Goal: Task Accomplishment & Management: Use online tool/utility

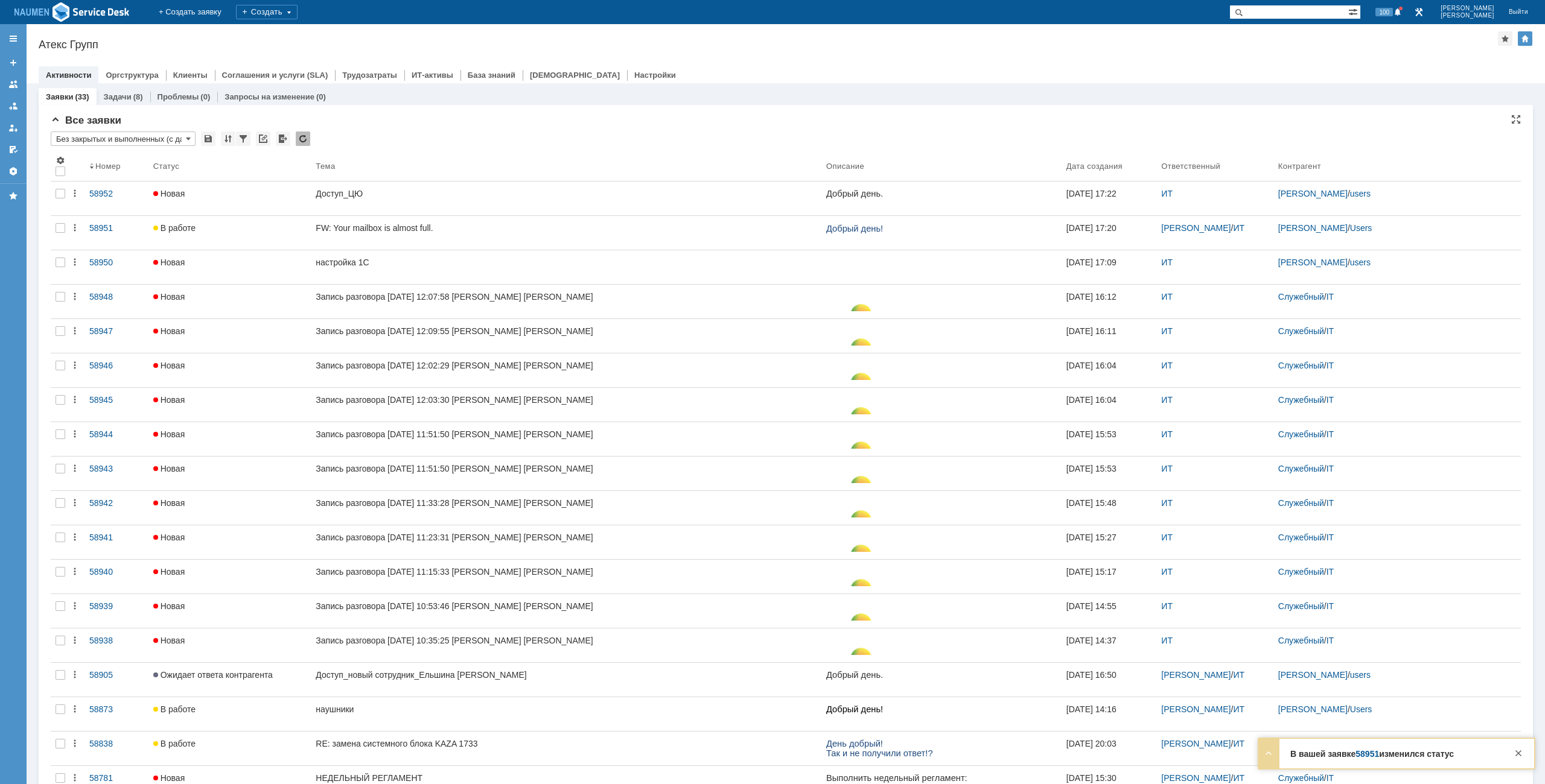
click at [720, 35] on div "Назад | Атекс Групп Атекс Групп root$101 Активности Оргструктура Клиенты Соглаш…" at bounding box center [785, 53] width 1518 height 59
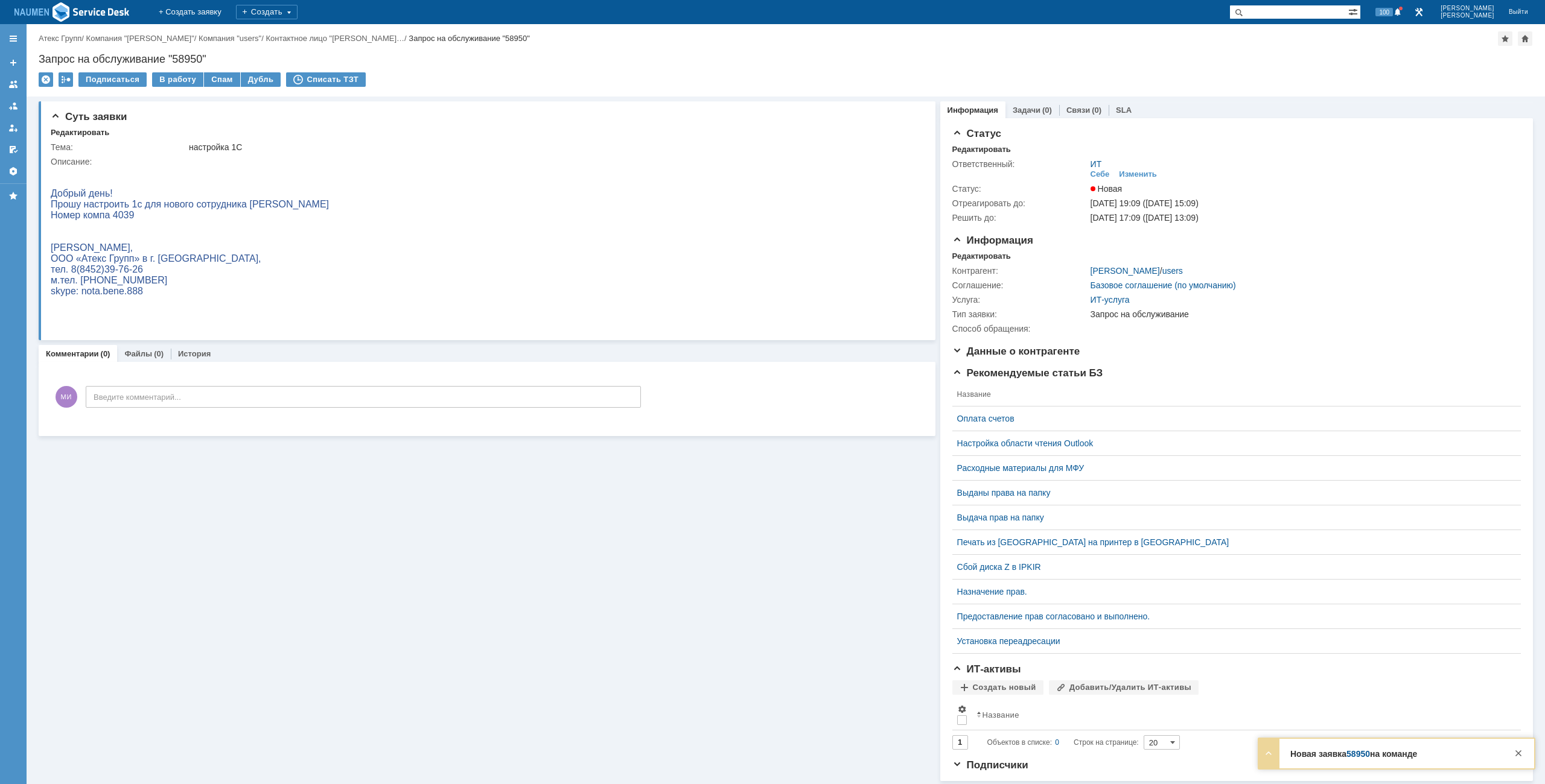
click at [781, 49] on div "Назад | Атекс Групп / Компания "SARA" / Компания "users" / Контактное лицо "Ста…" at bounding box center [785, 60] width 1518 height 72
click at [663, 64] on div "Запрос на обслуживание "58950"" at bounding box center [785, 59] width 1494 height 12
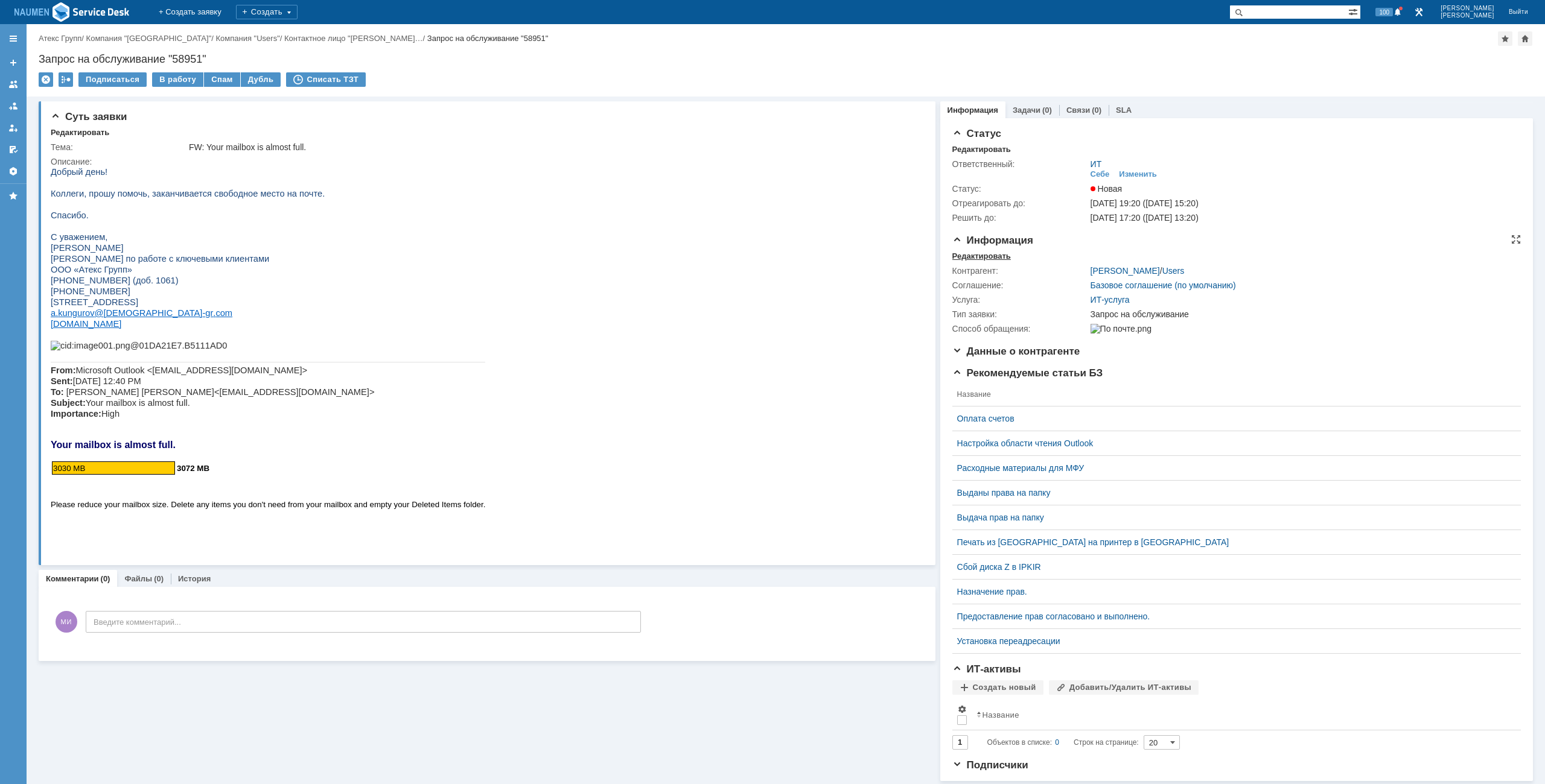
click at [972, 253] on div "Редактировать" at bounding box center [982, 256] width 59 height 10
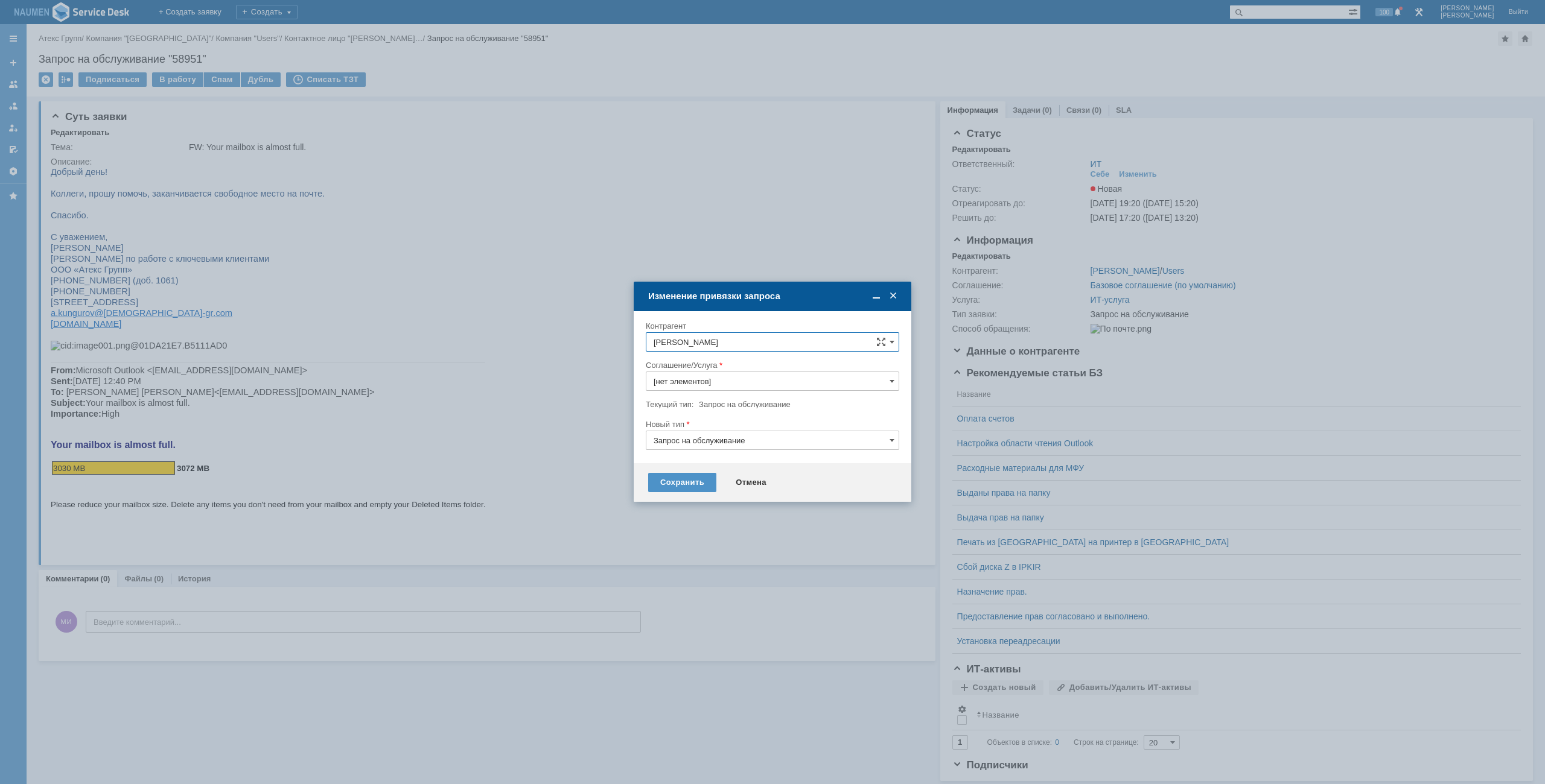
type input "ИТ-услуга"
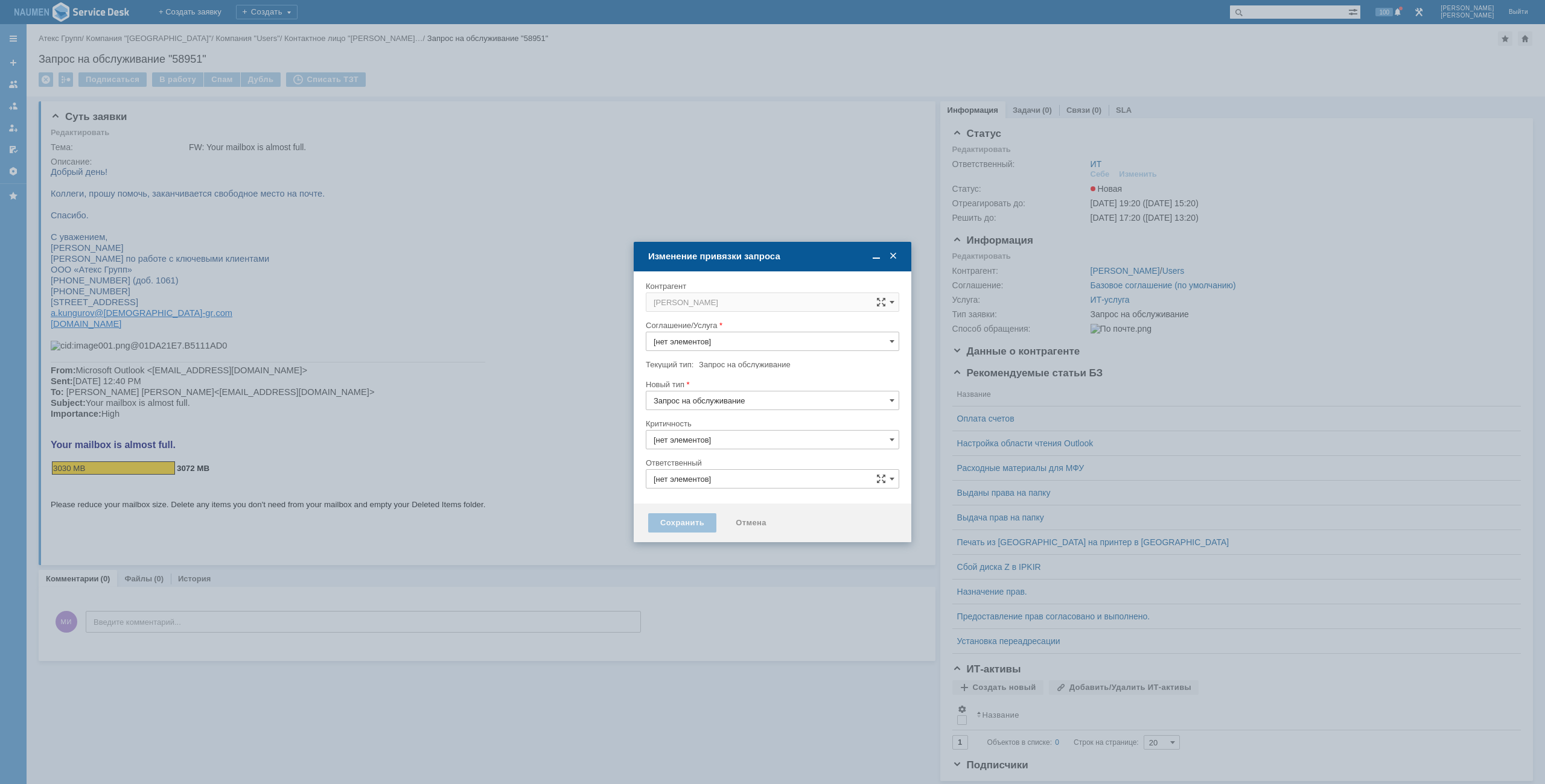
type input "ИТ"
type input "ИТ-услуга"
type input "3. Низкая"
type input "[не указано]"
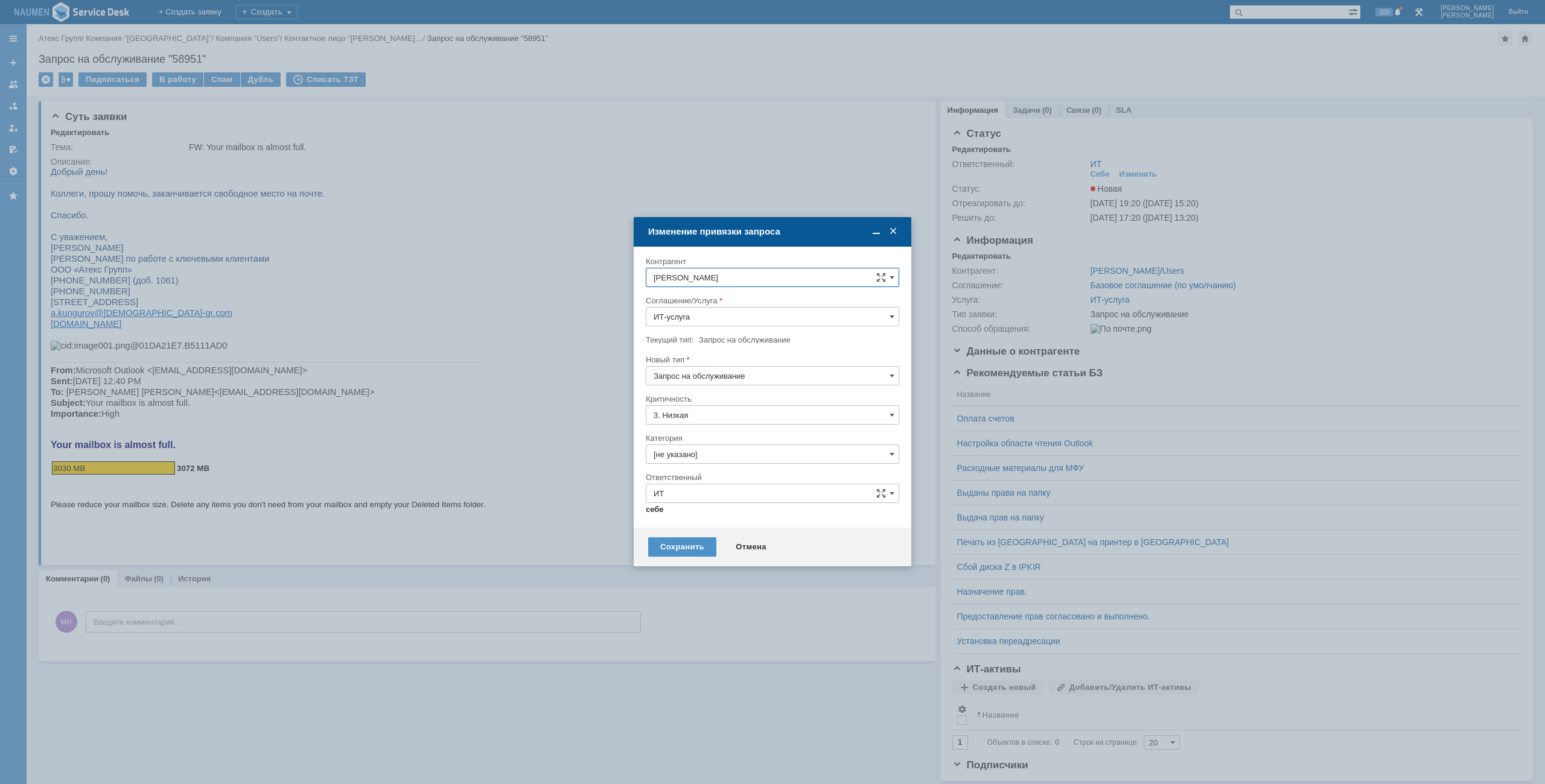
click at [653, 511] on link "себе" at bounding box center [654, 510] width 18 height 10
type input "Мурзин Иван"
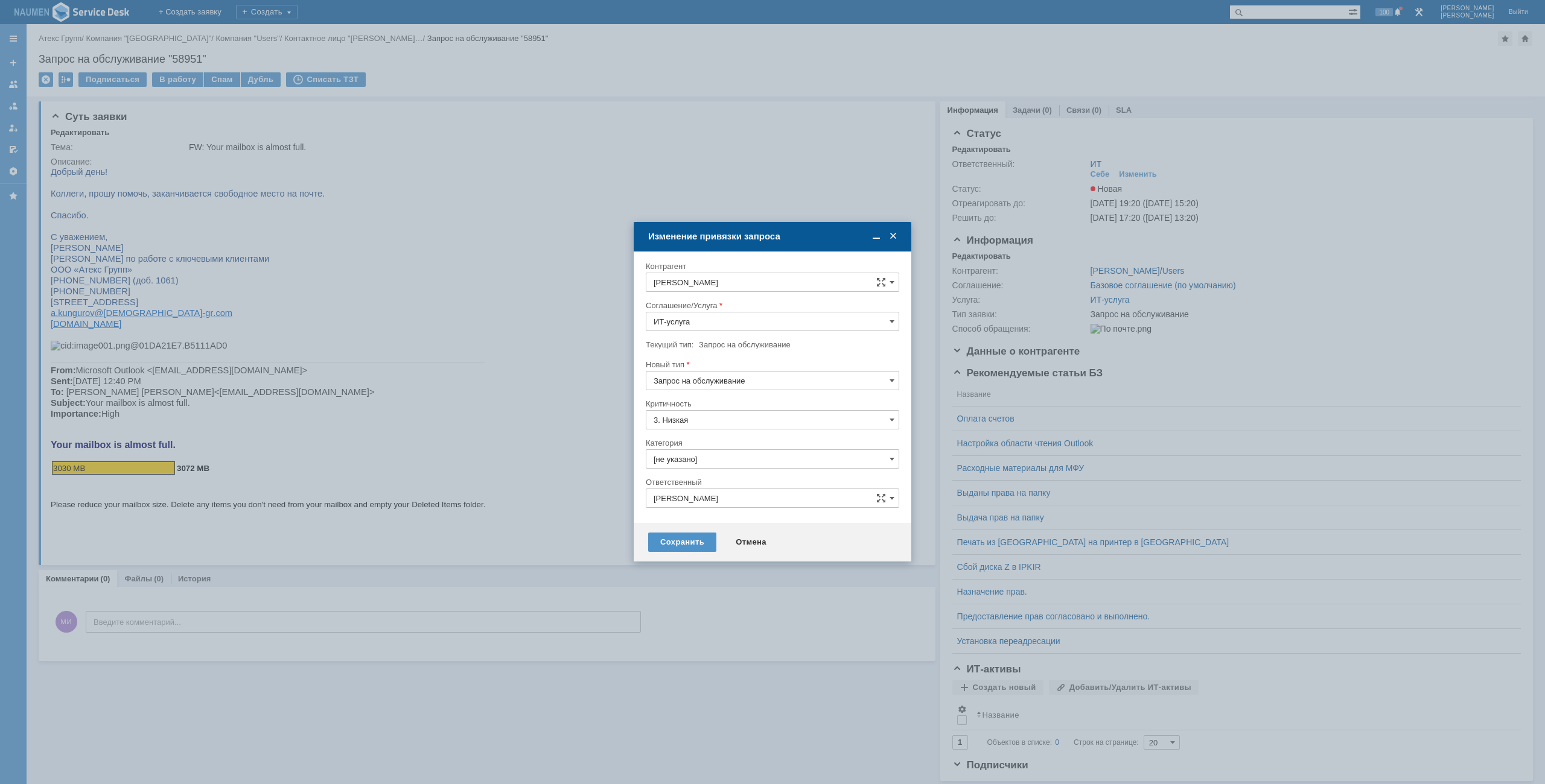
click at [697, 457] on input "[не указано]" at bounding box center [772, 458] width 254 height 19
type input "g"
click at [668, 528] on span "Почта" at bounding box center [772, 527] width 238 height 10
click at [674, 536] on div "Сохранить" at bounding box center [682, 542] width 68 height 19
type input "Почта"
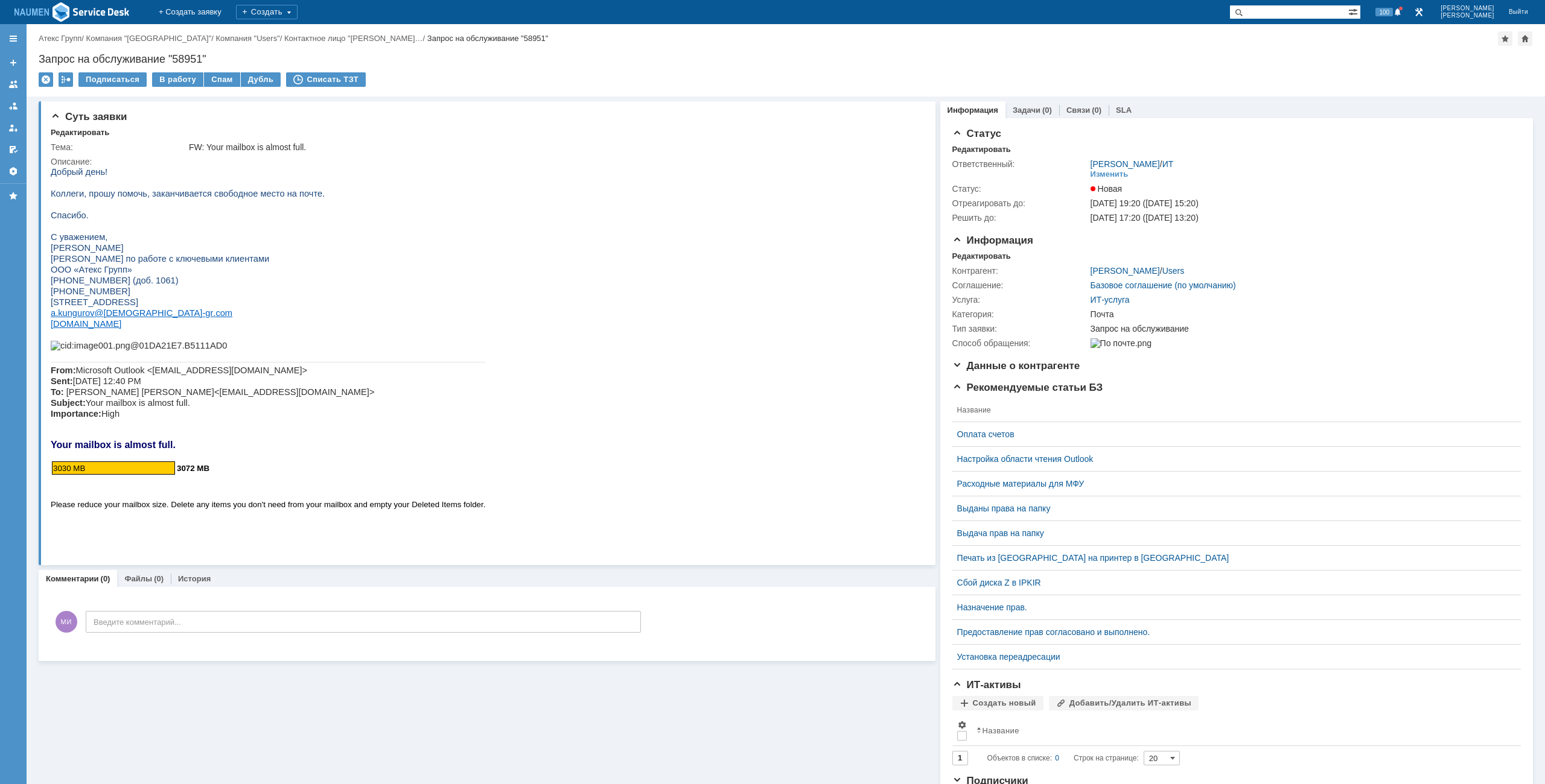
click at [167, 72] on div "Назад | Атекс Групп / Компания "Moscow" / Компания "Users" / Контактное лицо "К…" at bounding box center [785, 60] width 1518 height 72
click at [171, 77] on div "В работу" at bounding box center [177, 79] width 52 height 15
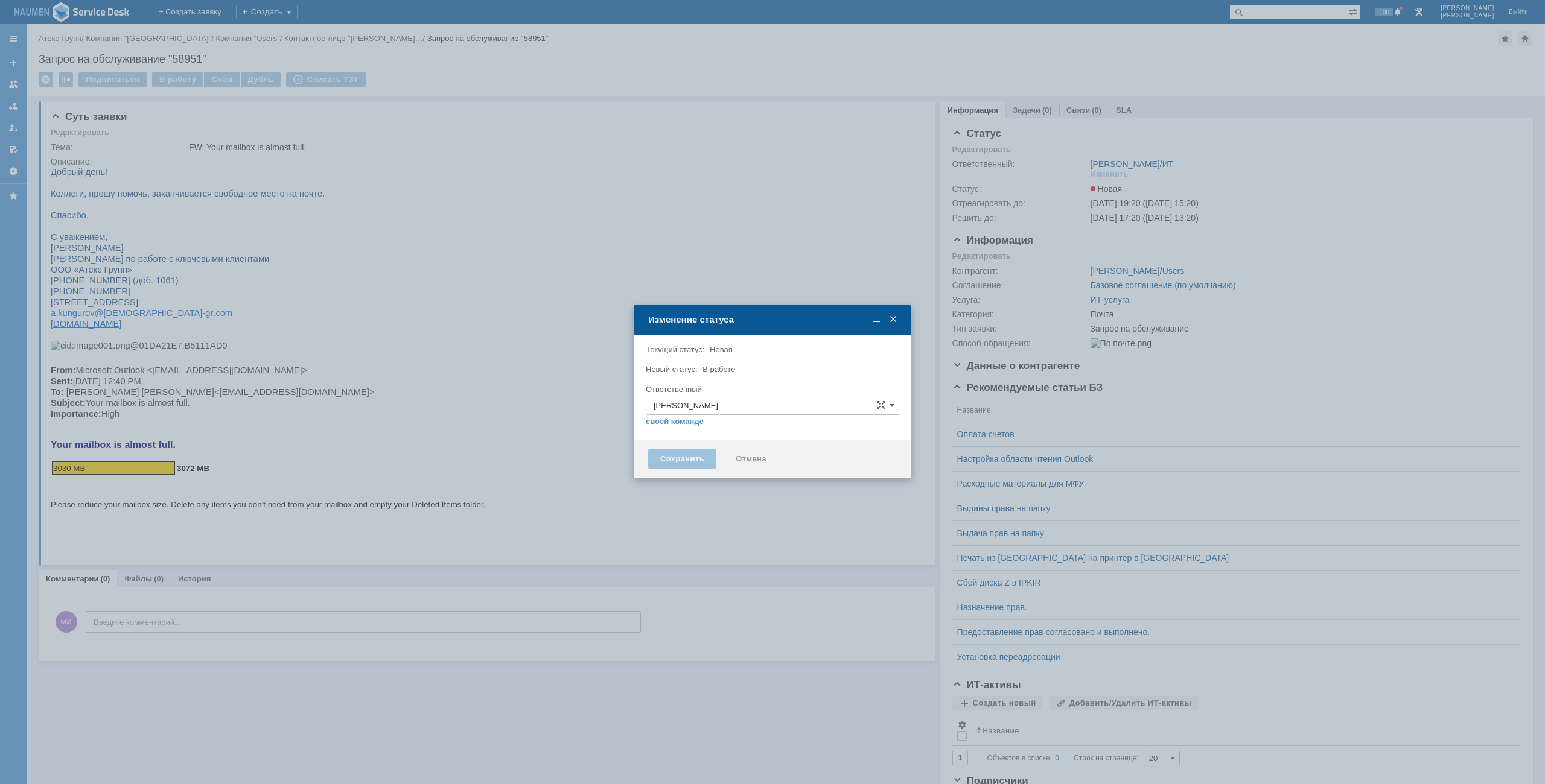
type input "Почта"
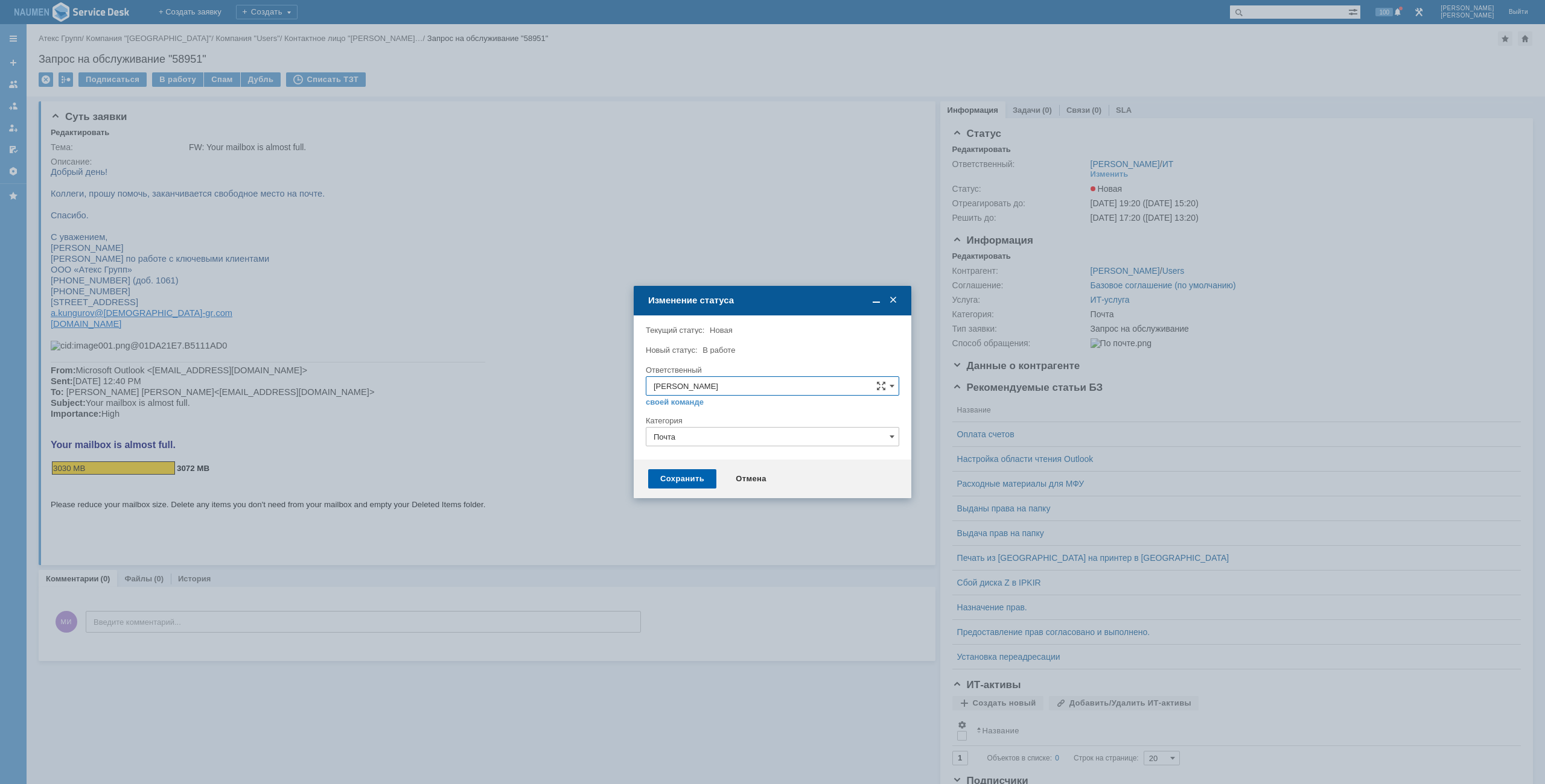
click at [678, 484] on div "Сохранить" at bounding box center [682, 478] width 68 height 19
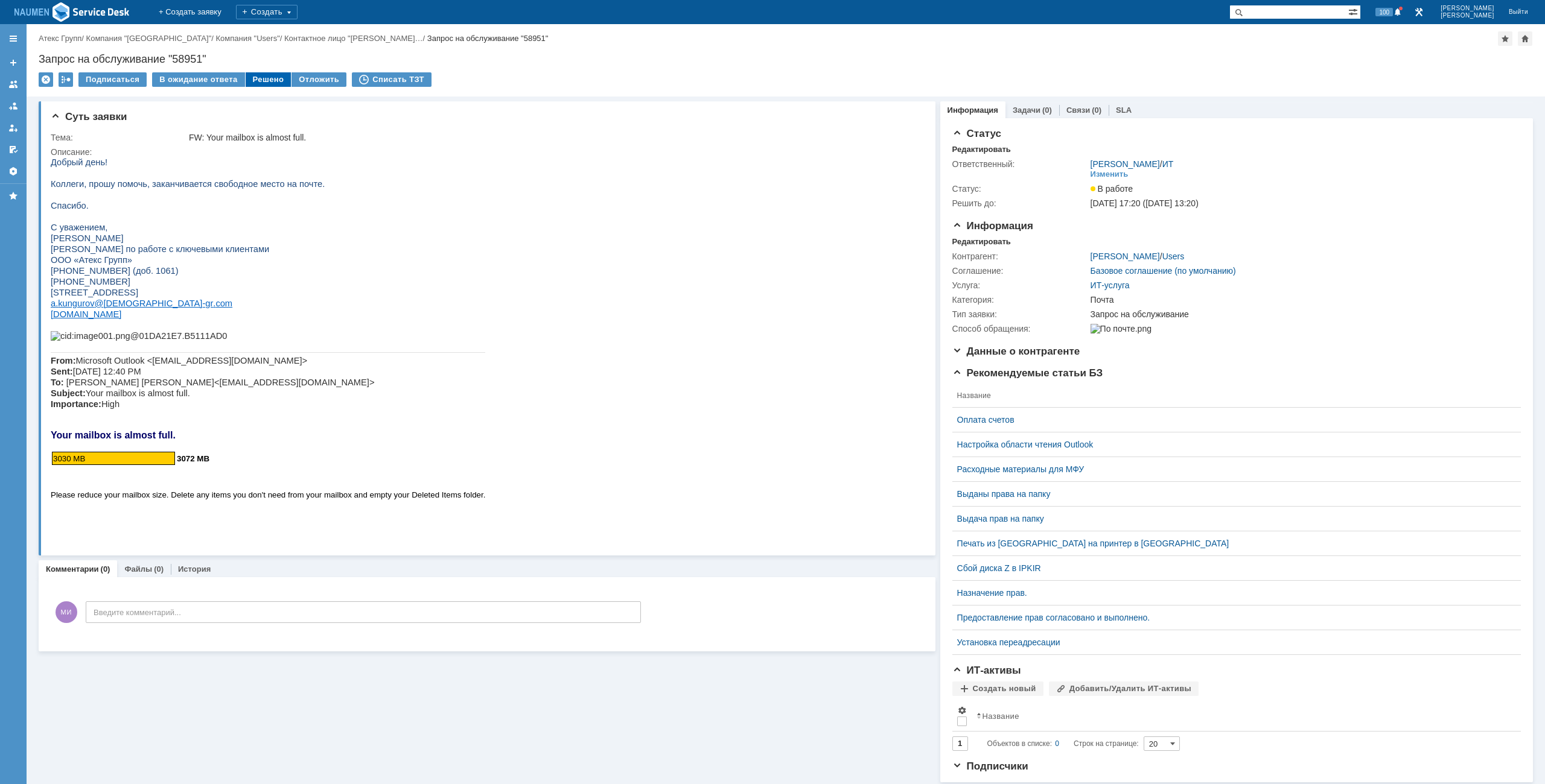
click at [267, 77] on div "Решено" at bounding box center [269, 79] width 46 height 15
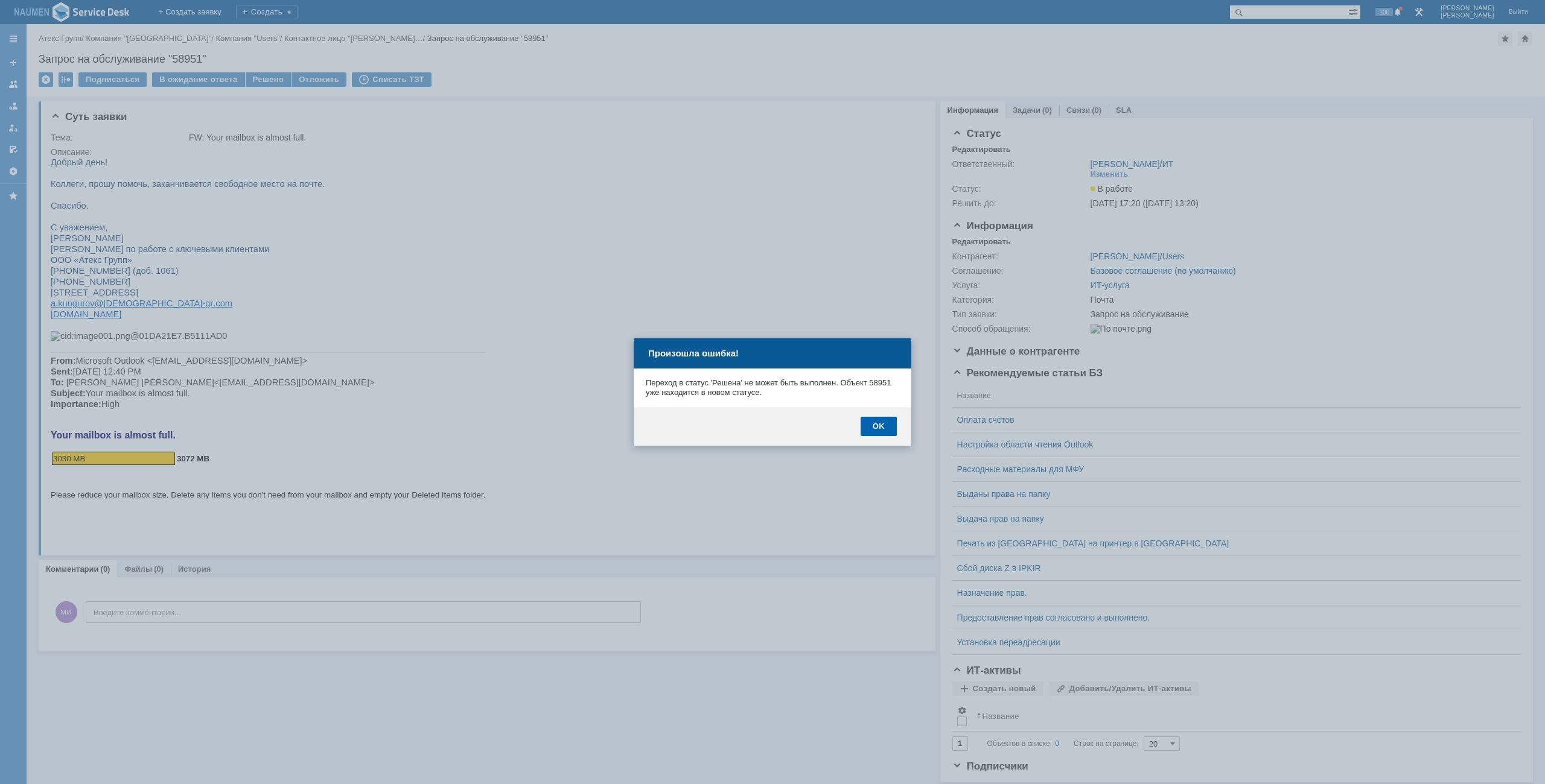
click at [875, 423] on div "OK" at bounding box center [878, 426] width 36 height 19
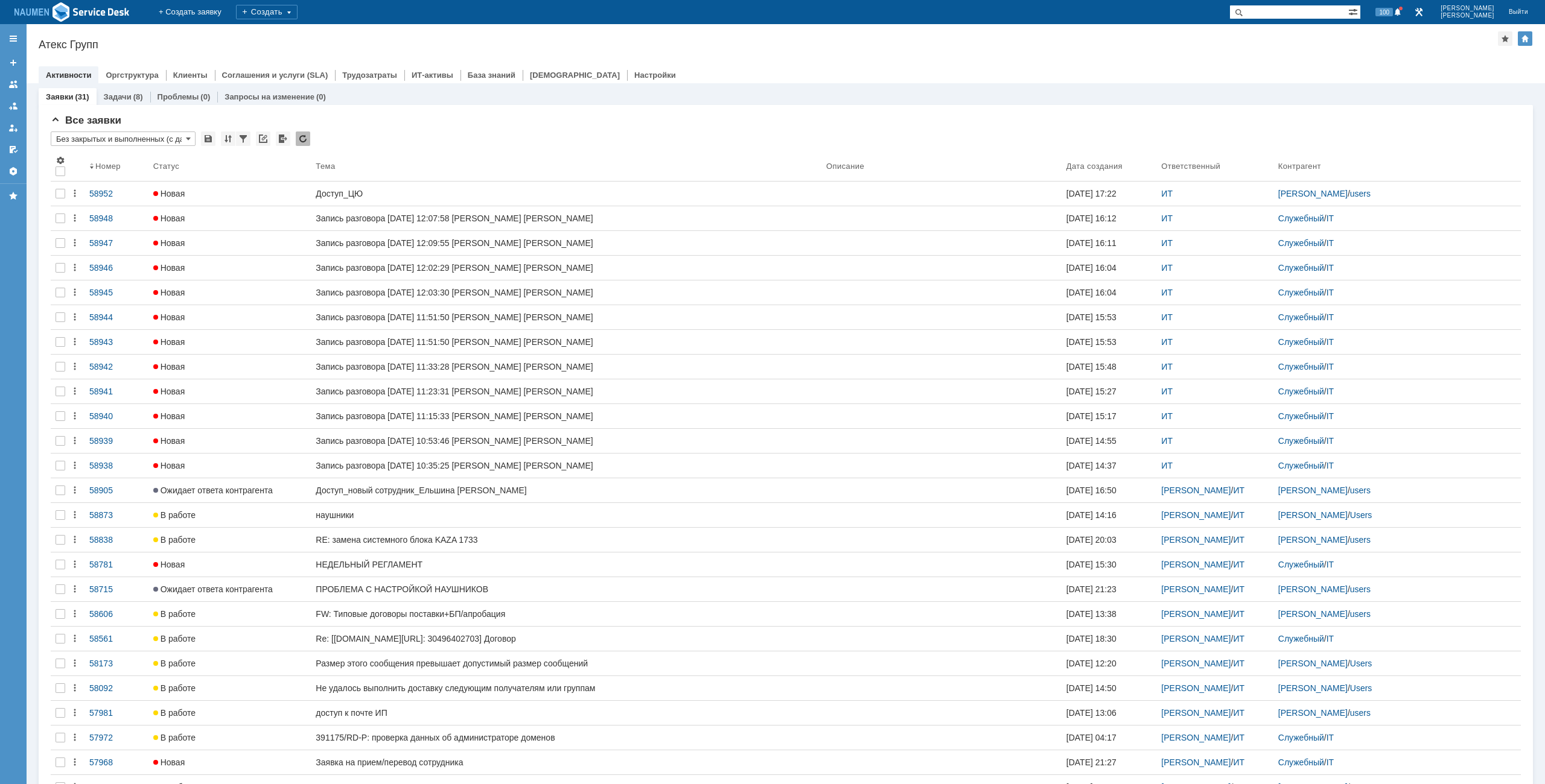
click at [257, 782] on link "В работе" at bounding box center [230, 786] width 163 height 24
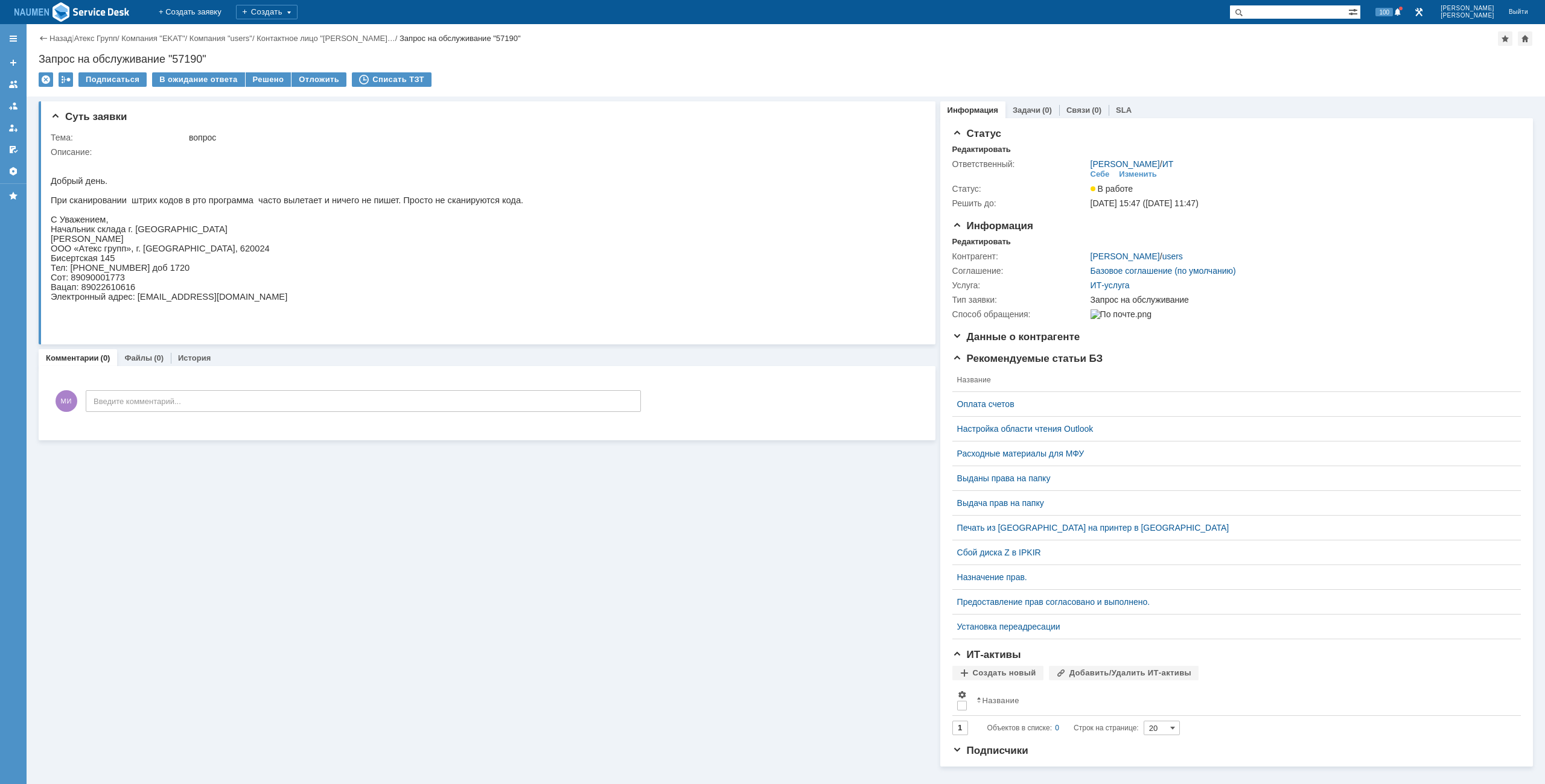
click at [529, 65] on div "Назад | Атекс Групп / Компания "EKAT" / Компания "users" / Контактное лицо "Мус…" at bounding box center [785, 60] width 1518 height 72
click at [79, 5] on img at bounding box center [72, 12] width 116 height 22
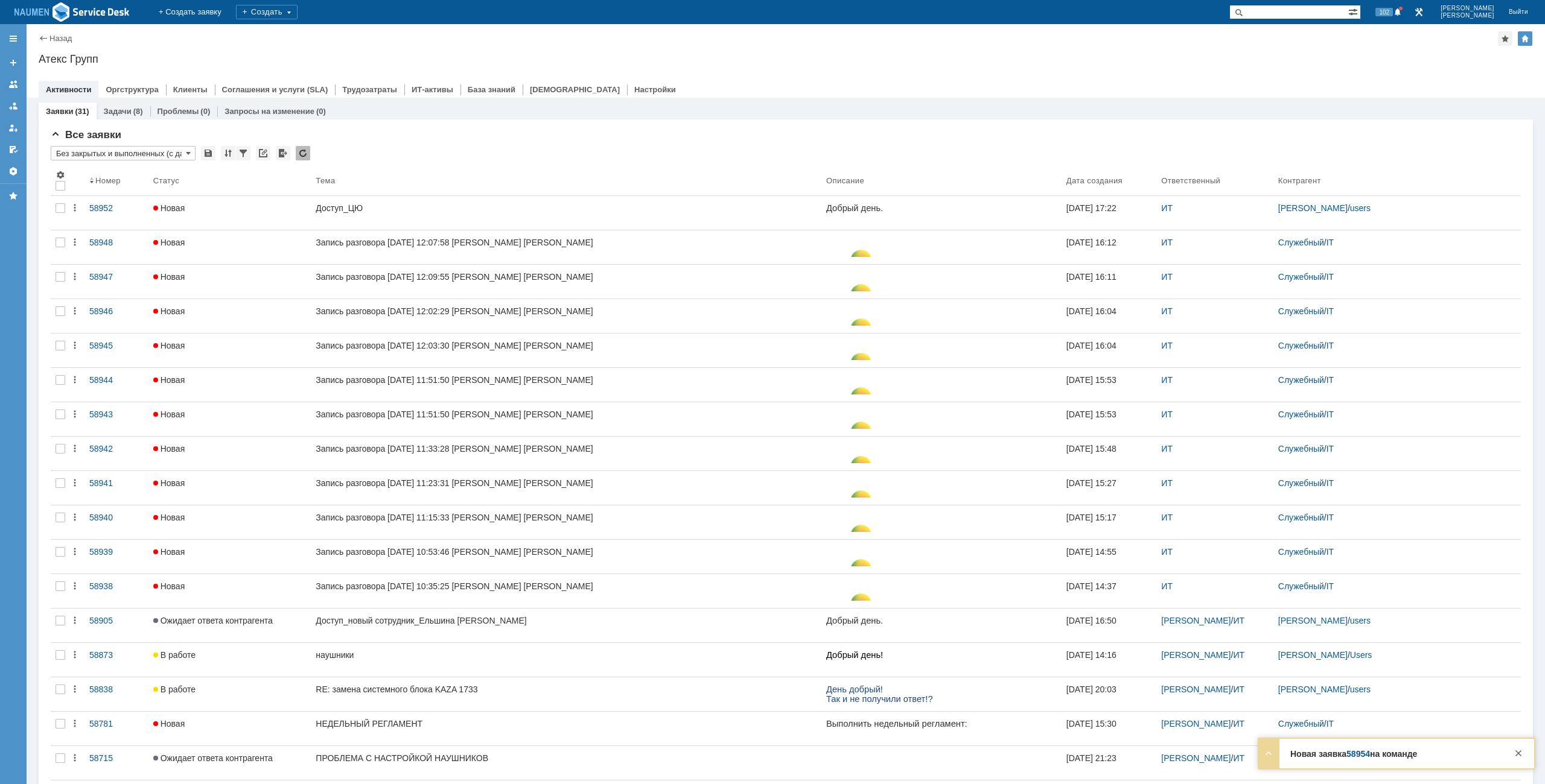
click at [976, 61] on div "Атекс Групп" at bounding box center [785, 59] width 1494 height 12
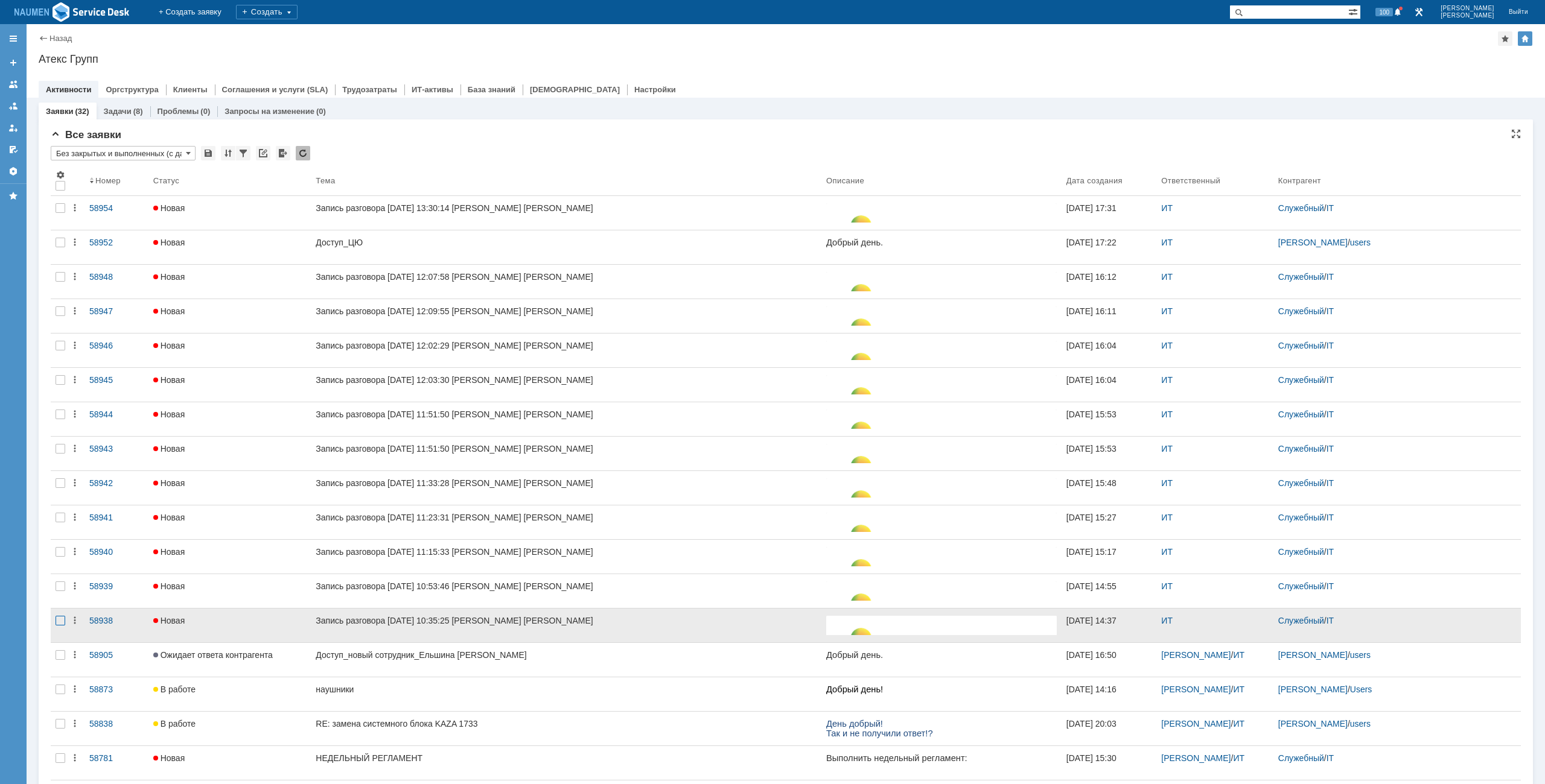
click at [55, 619] on div at bounding box center [60, 621] width 10 height 10
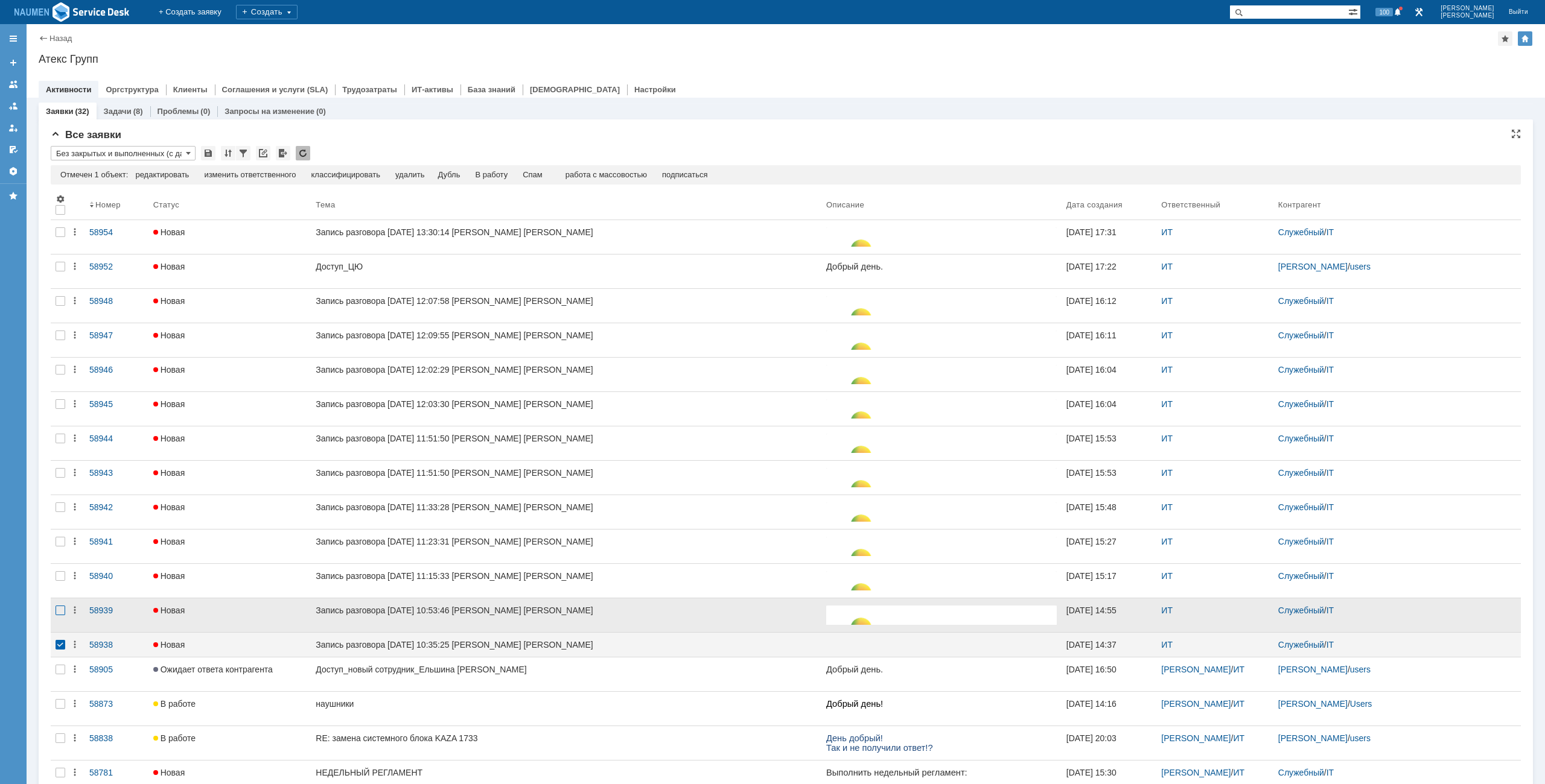
click at [59, 611] on div at bounding box center [60, 610] width 10 height 10
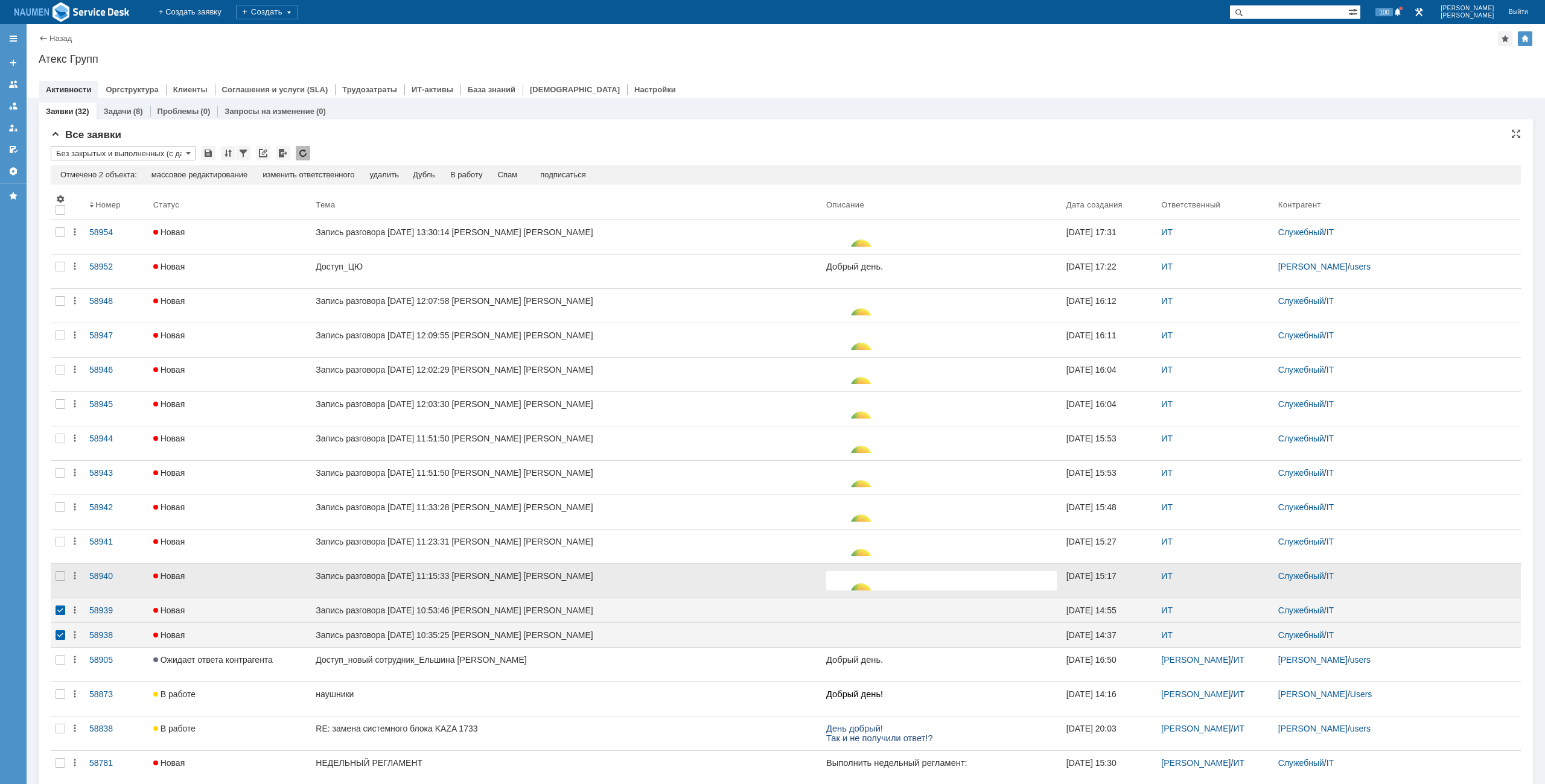
click at [62, 585] on div at bounding box center [60, 581] width 19 height 34
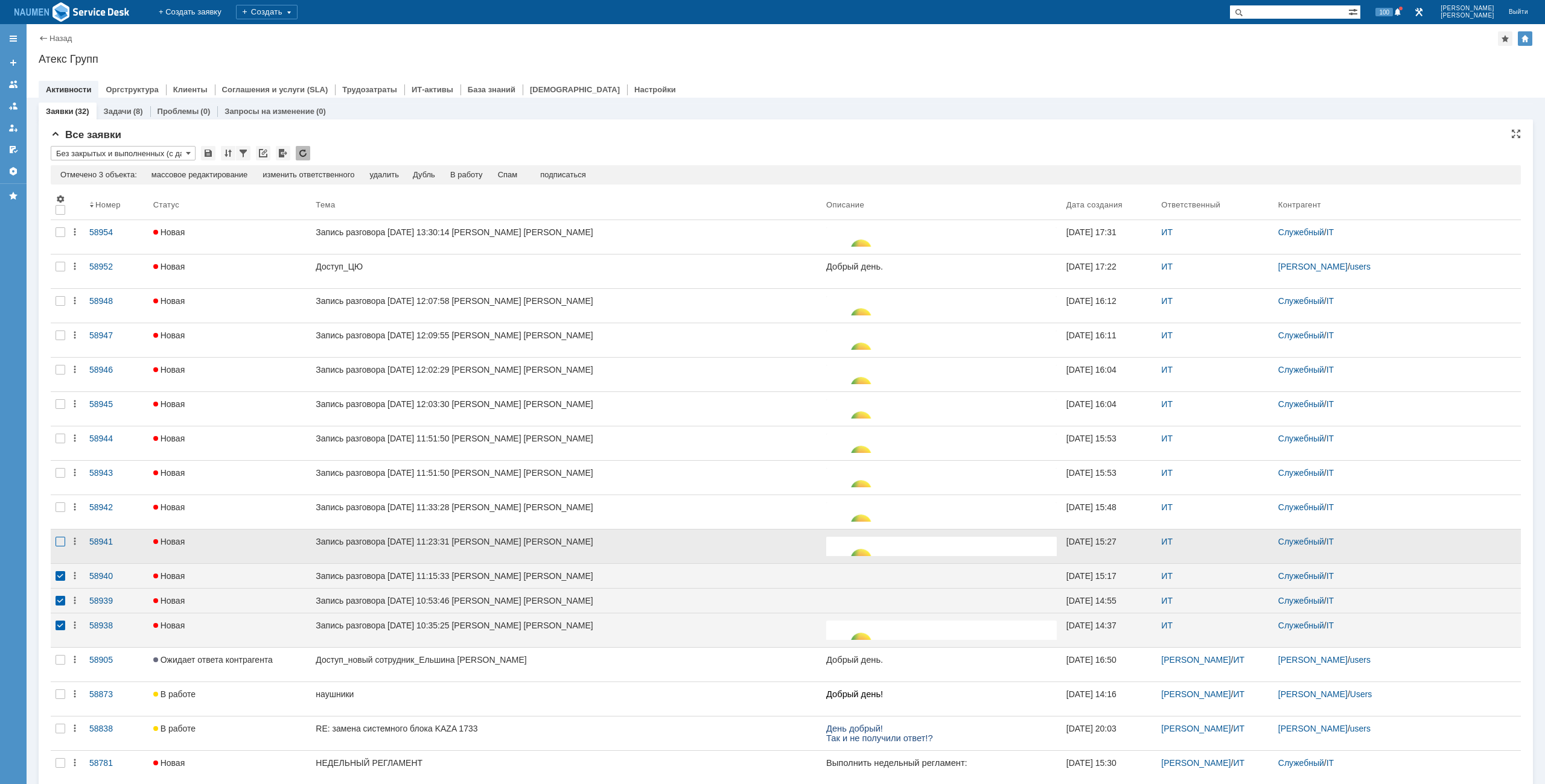
click at [62, 547] on div at bounding box center [60, 541] width 10 height 10
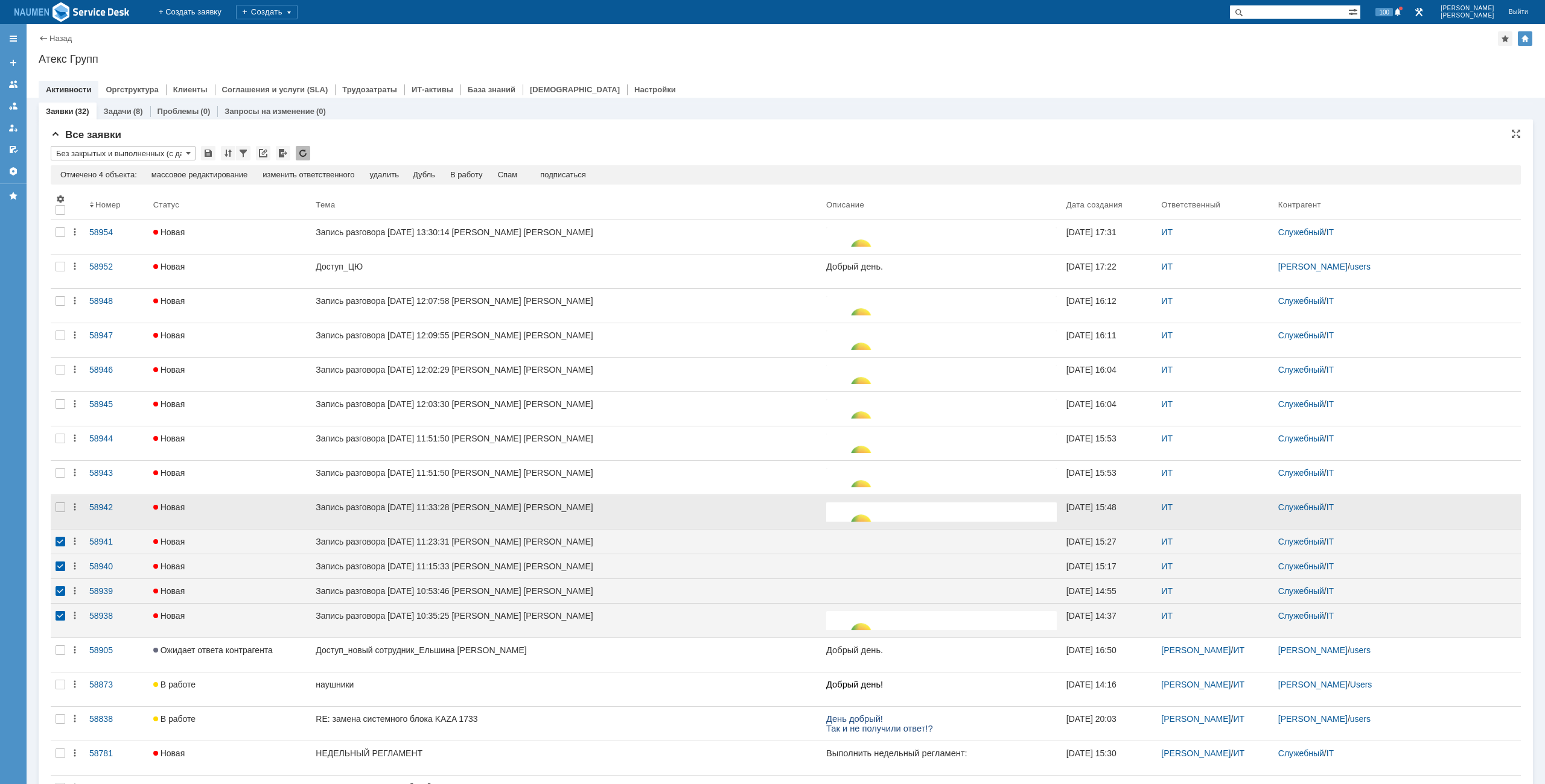
click at [55, 501] on div at bounding box center [60, 512] width 19 height 34
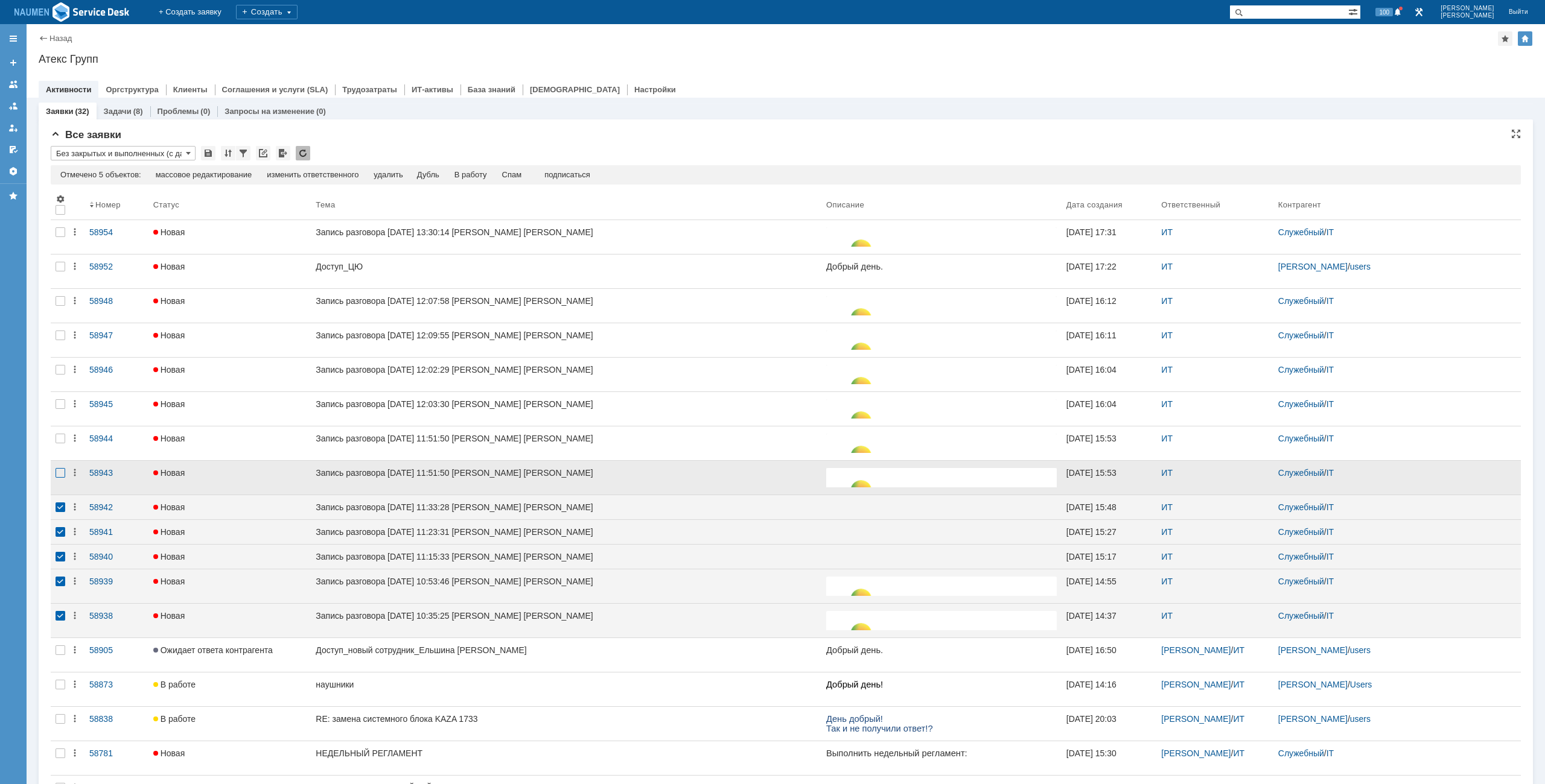
click at [59, 473] on div at bounding box center [60, 473] width 10 height 10
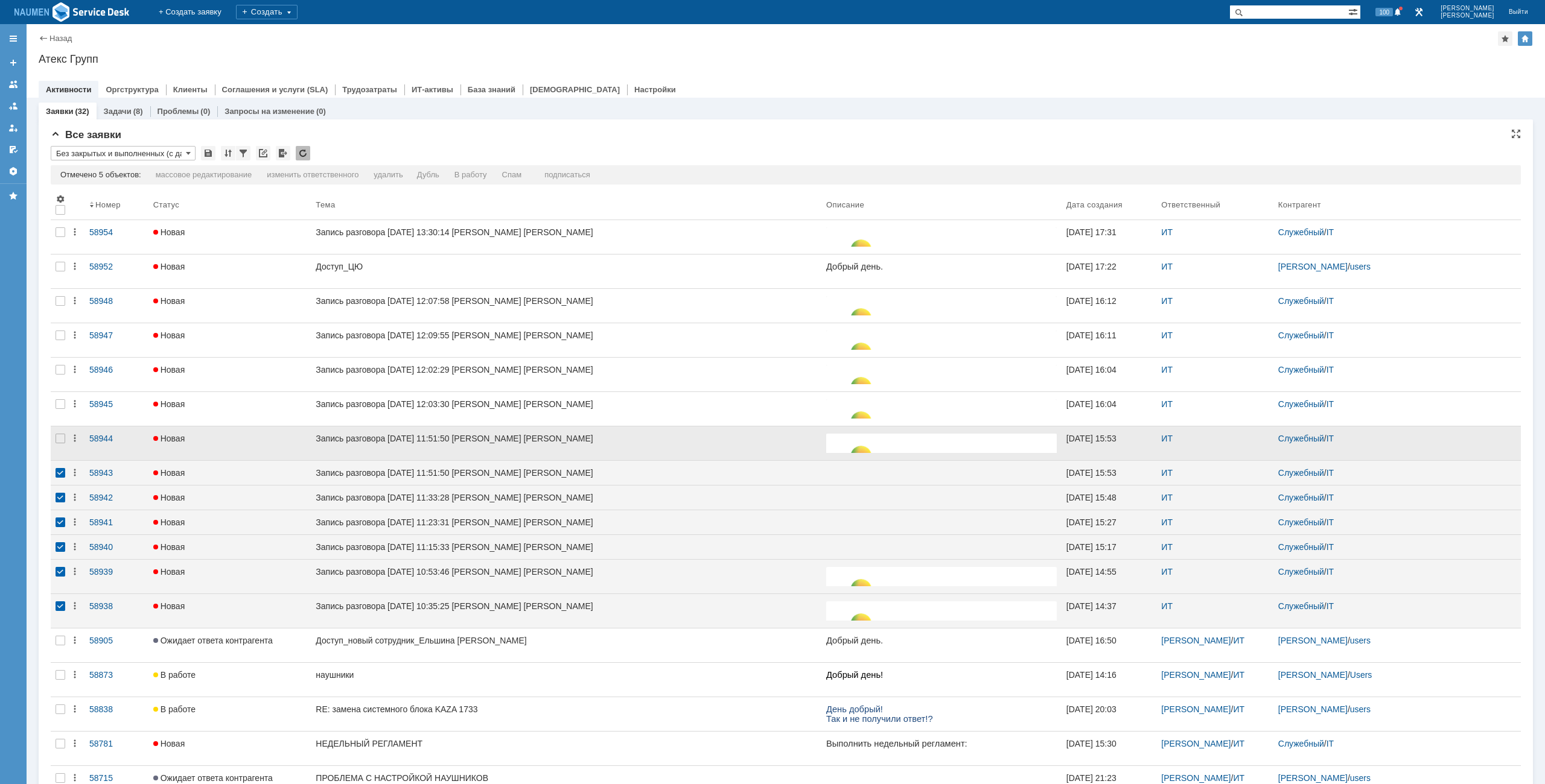
click at [61, 431] on div at bounding box center [60, 444] width 19 height 34
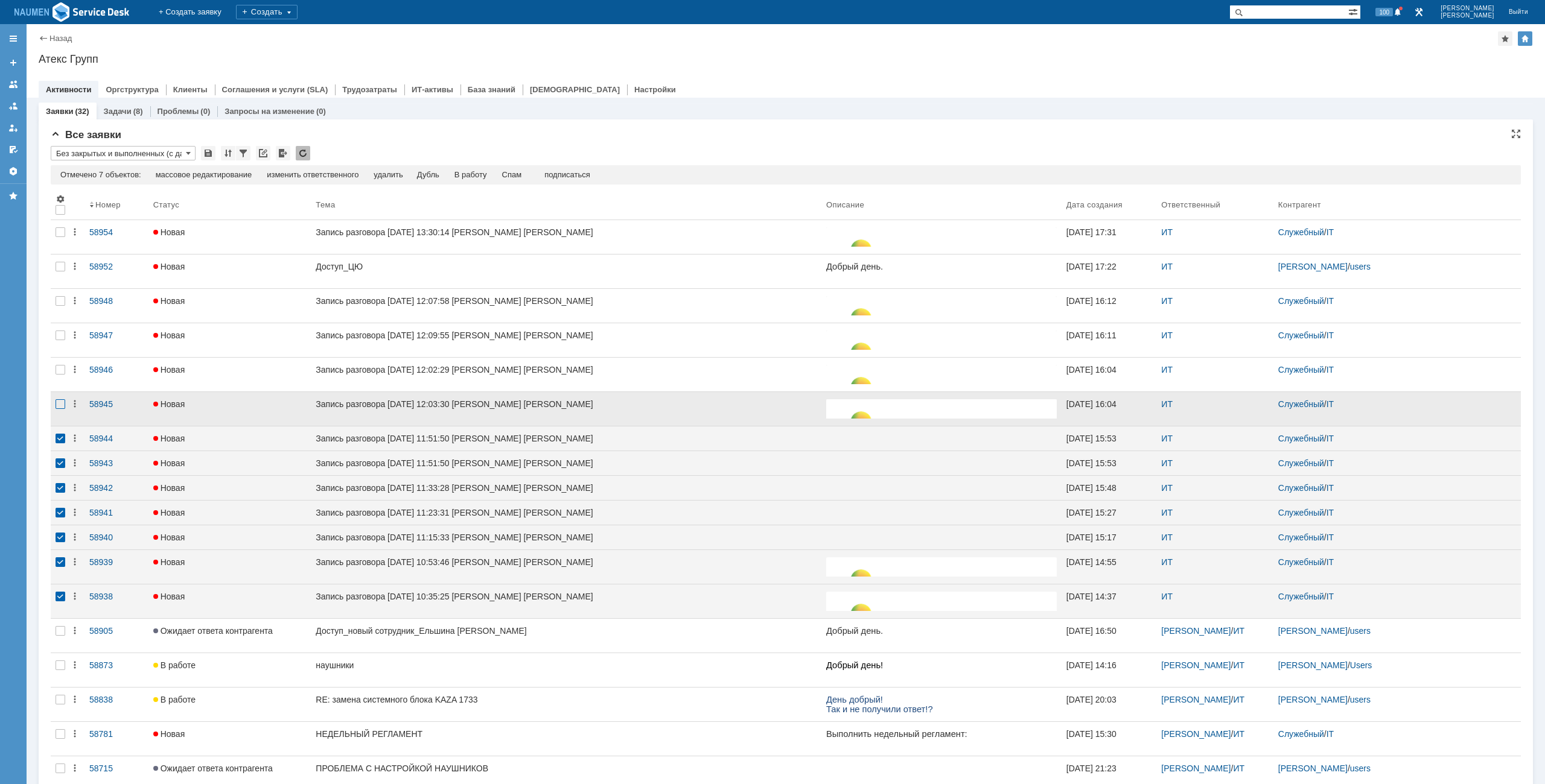
click at [62, 405] on div at bounding box center [60, 404] width 10 height 10
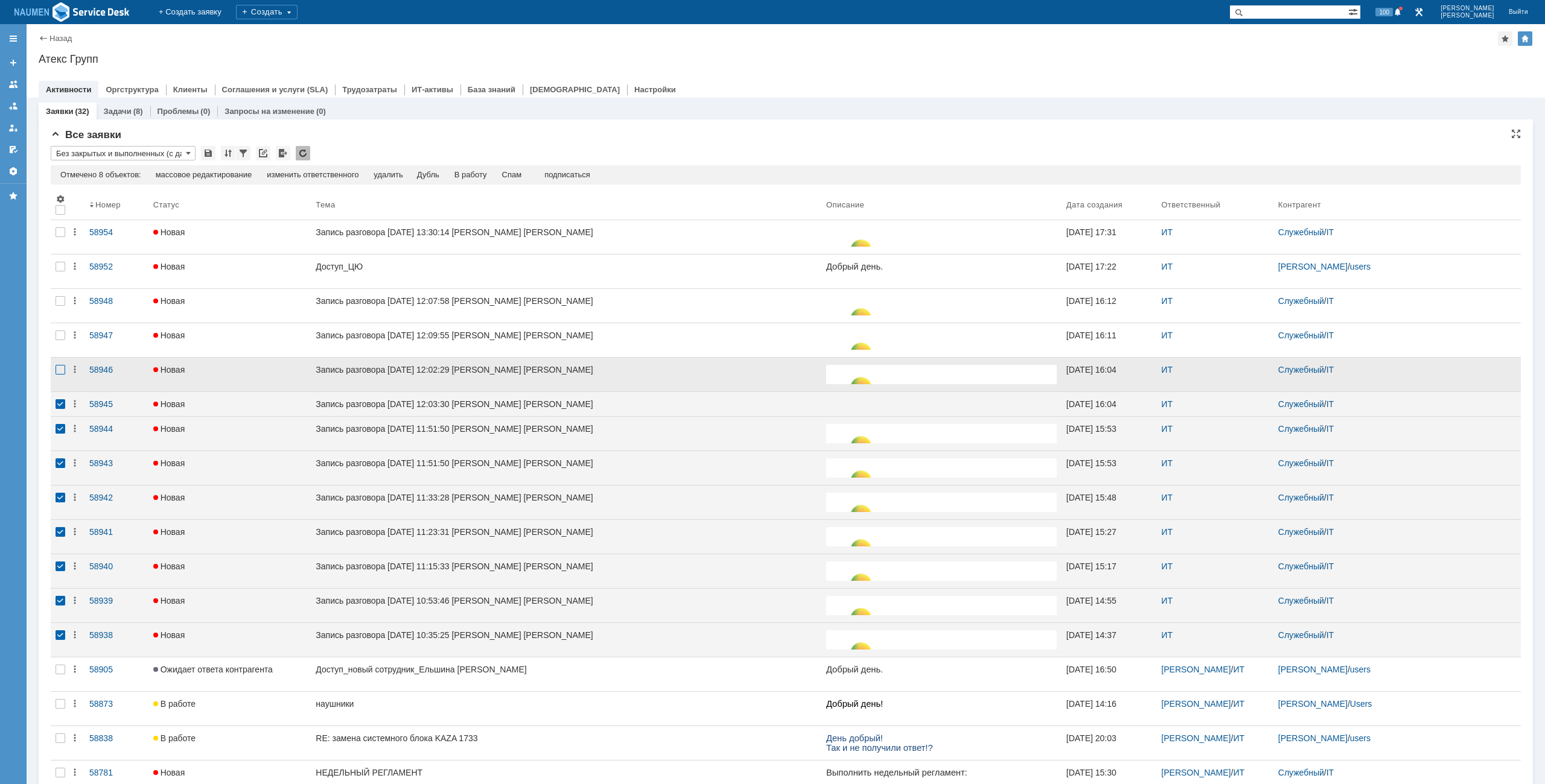
click at [65, 374] on div at bounding box center [60, 370] width 10 height 10
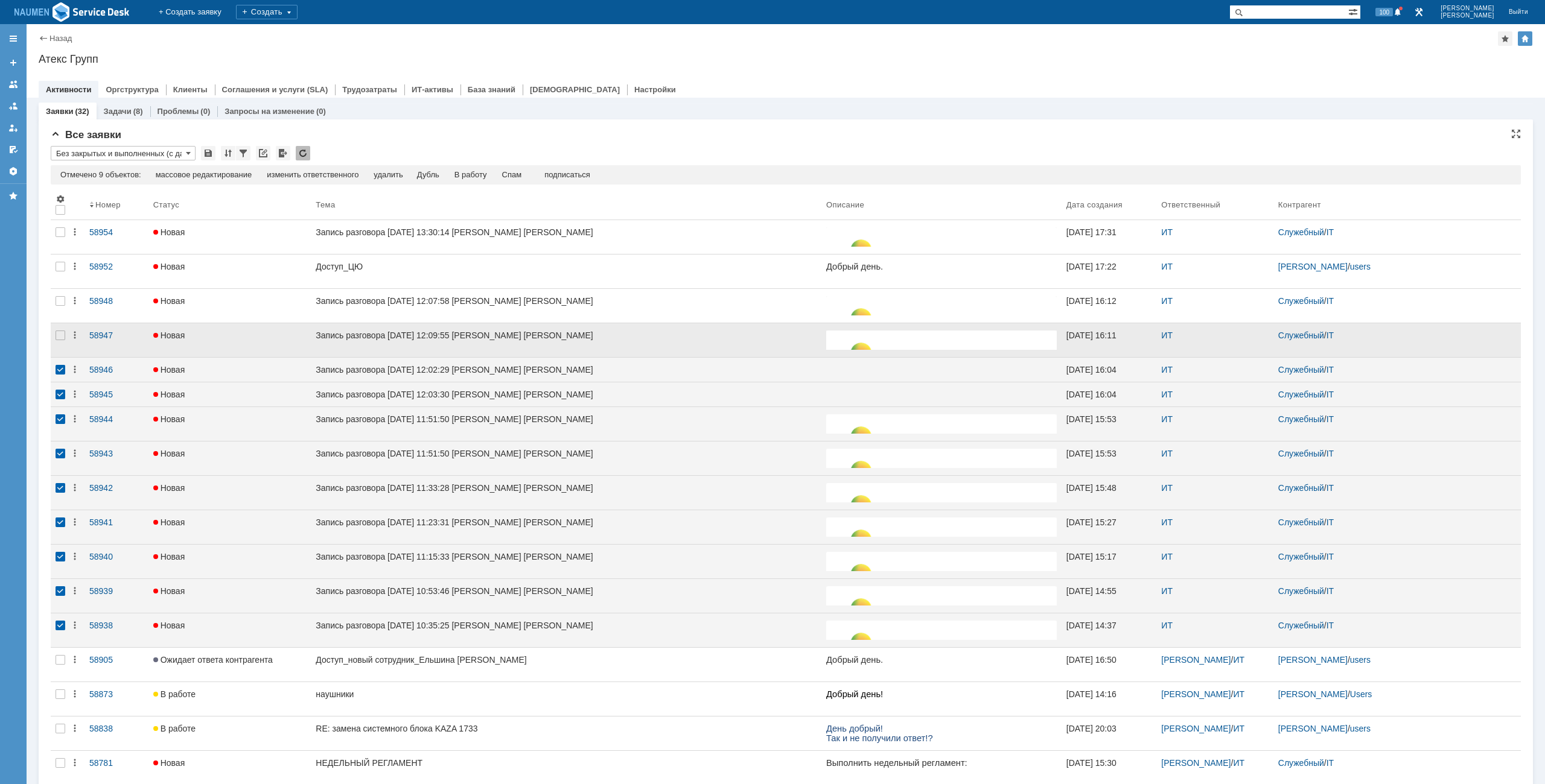
click at [61, 347] on div at bounding box center [60, 340] width 19 height 34
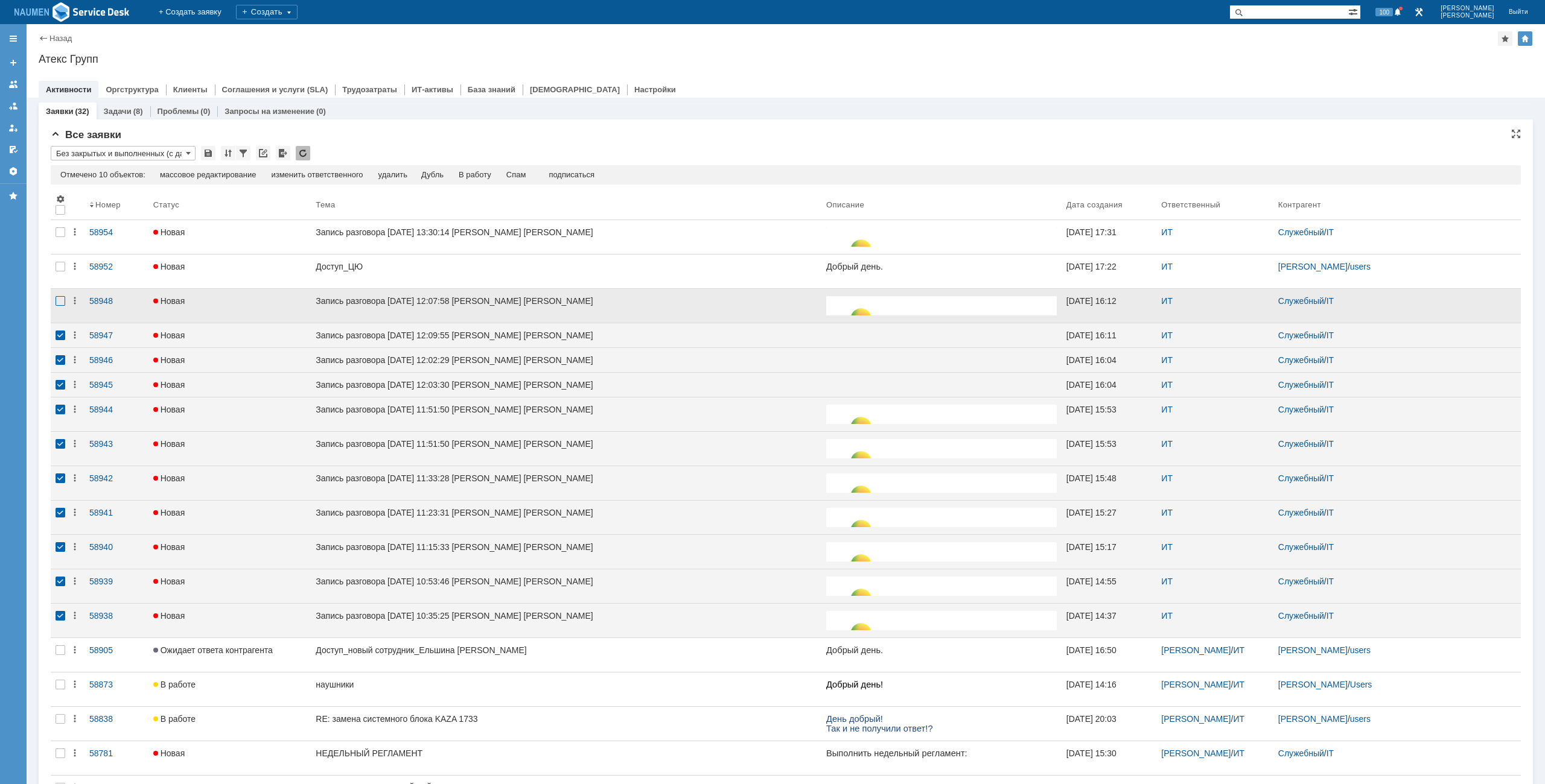
click at [62, 302] on div at bounding box center [60, 301] width 10 height 10
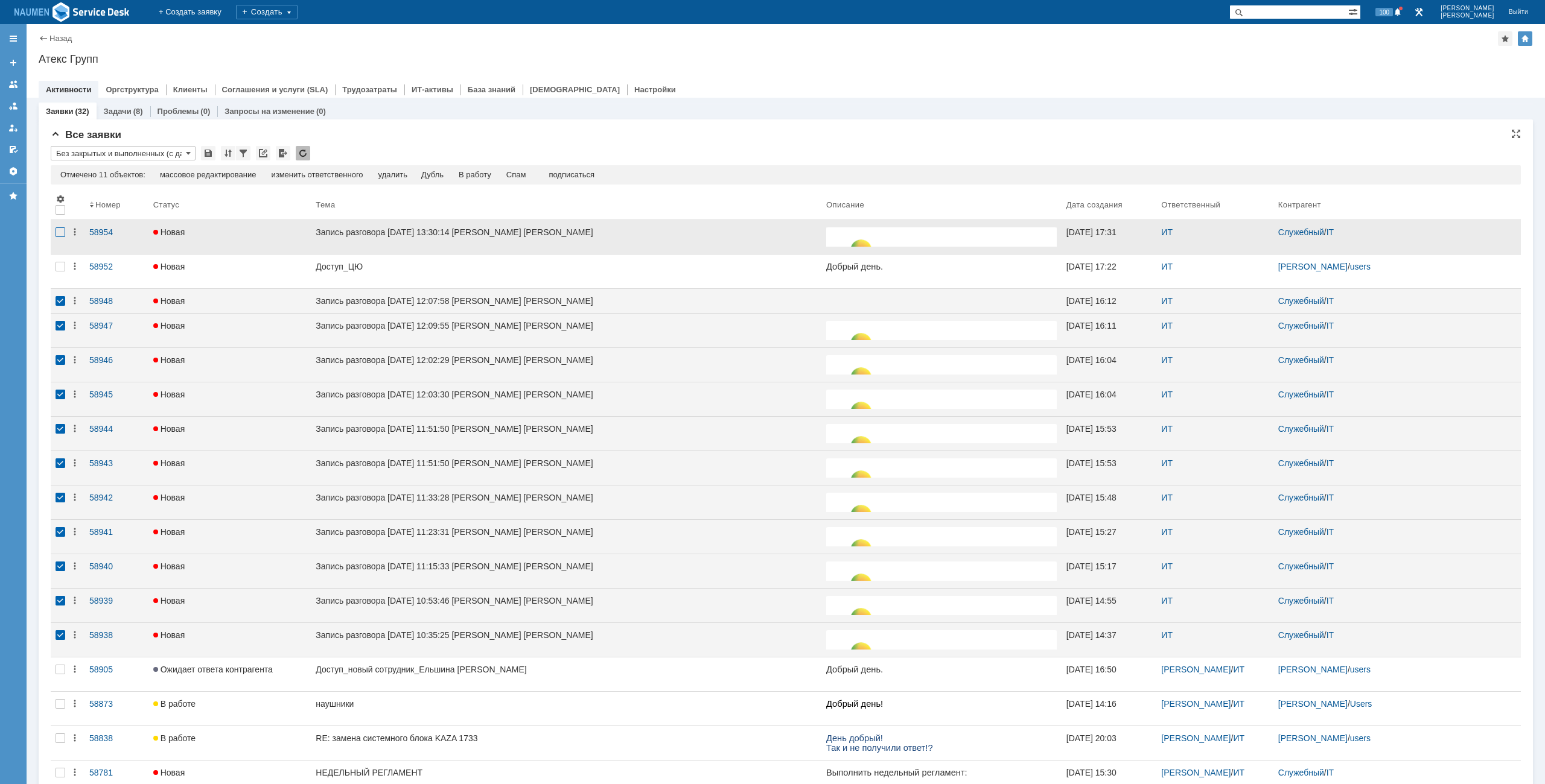
click at [60, 230] on div at bounding box center [60, 232] width 10 height 10
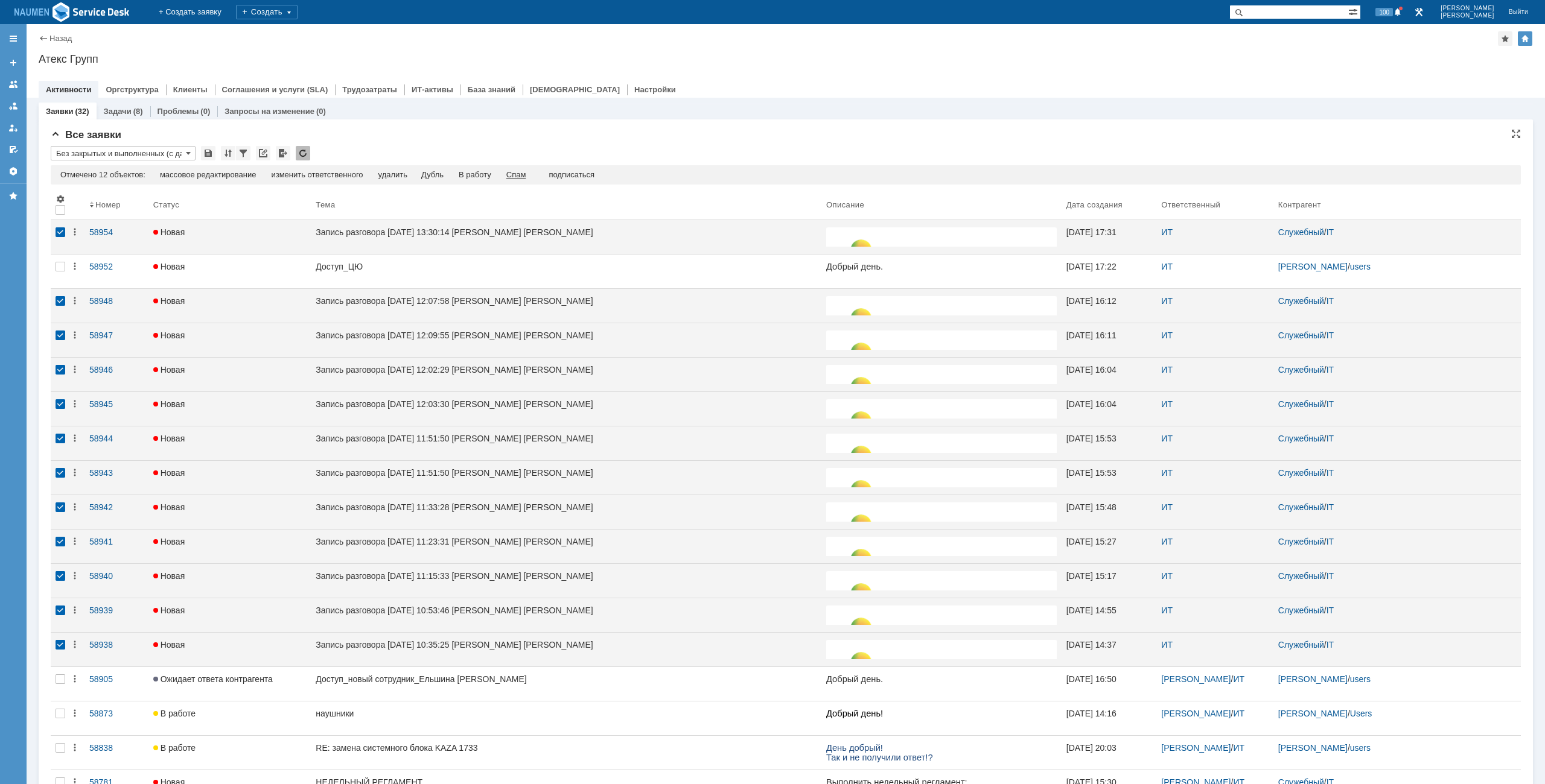
click at [521, 173] on div "Спам" at bounding box center [516, 175] width 20 height 10
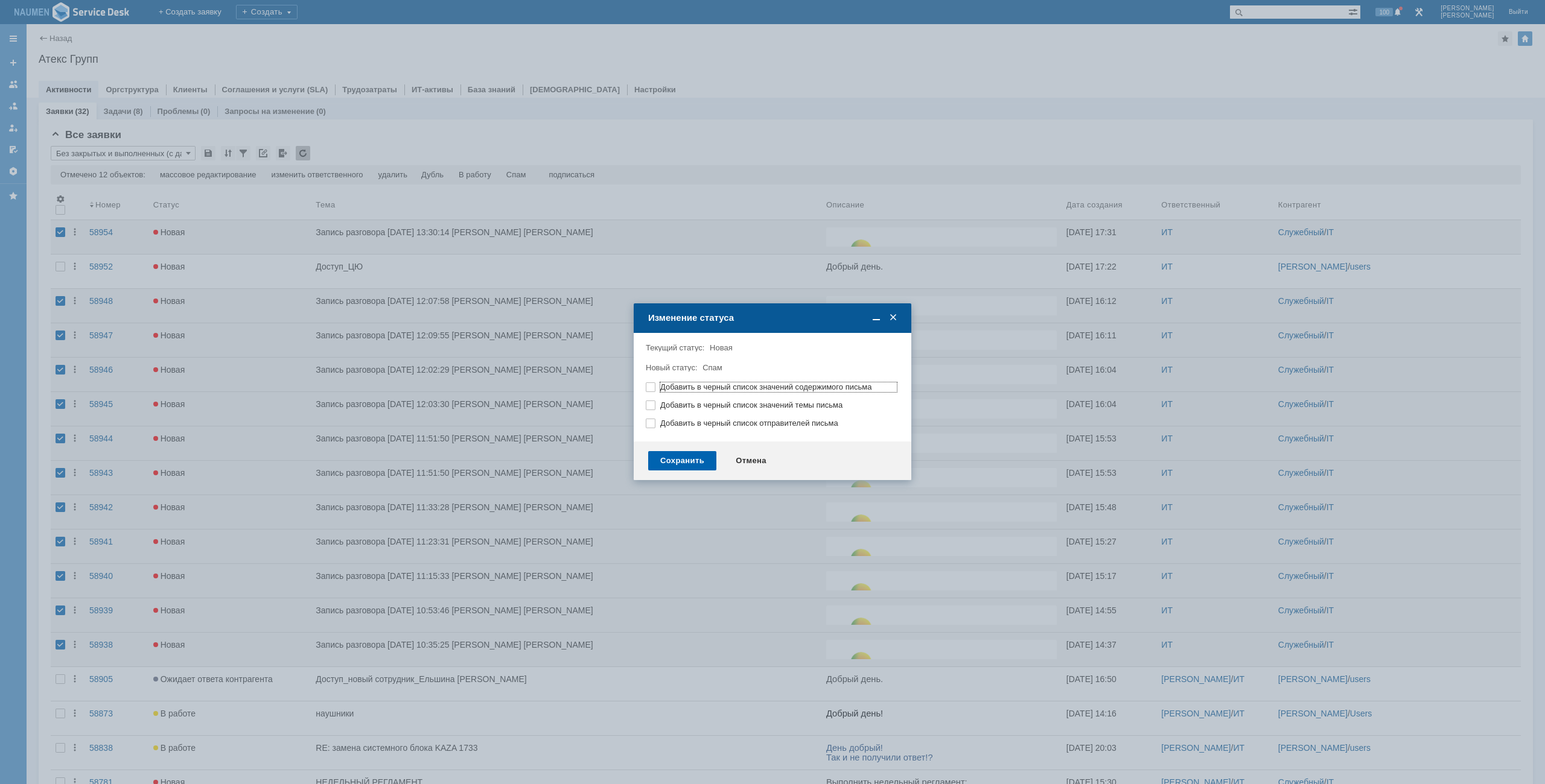
click at [680, 454] on div "Сохранить" at bounding box center [682, 461] width 68 height 19
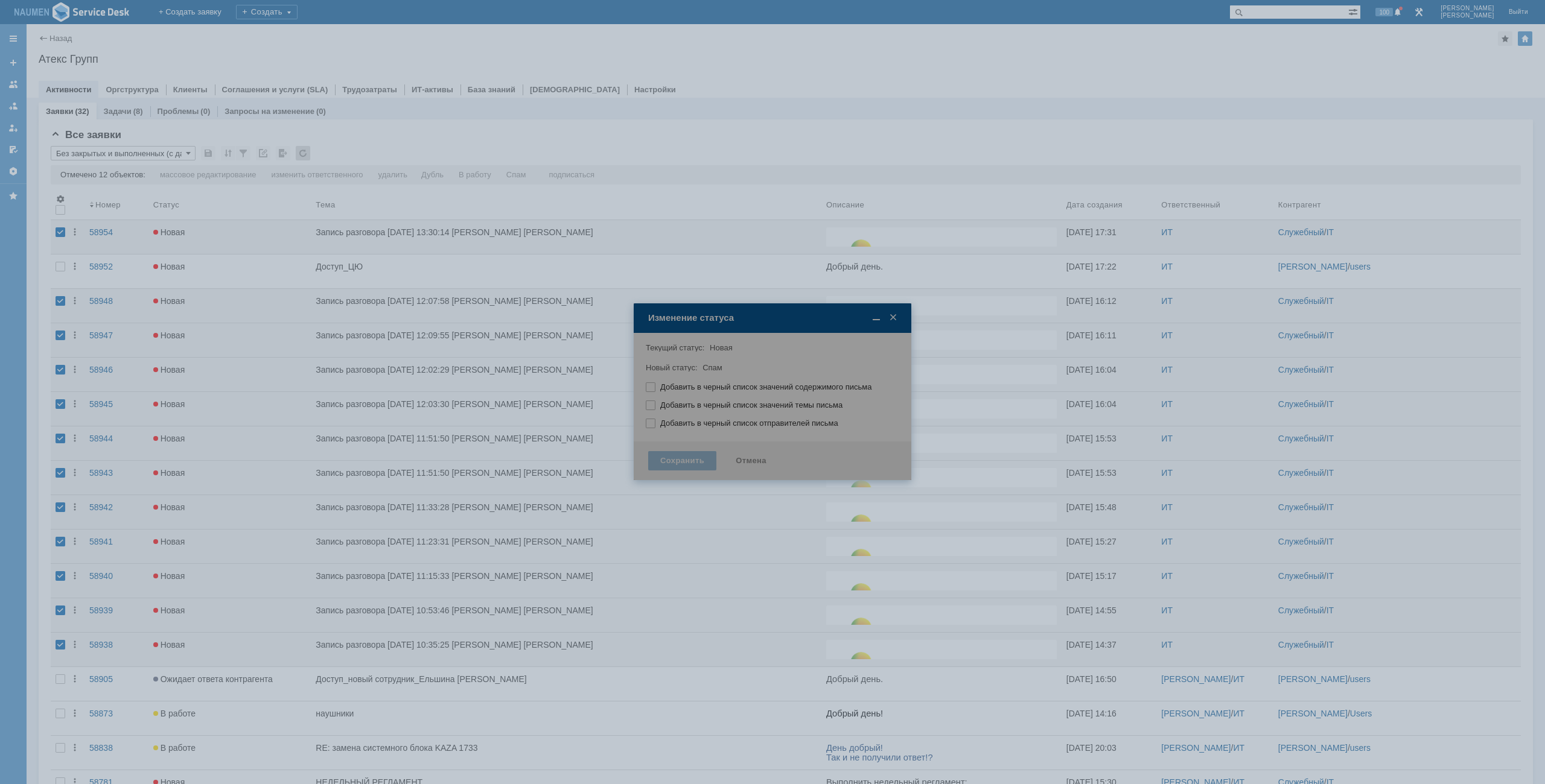
click at [962, 39] on div at bounding box center [772, 392] width 1545 height 784
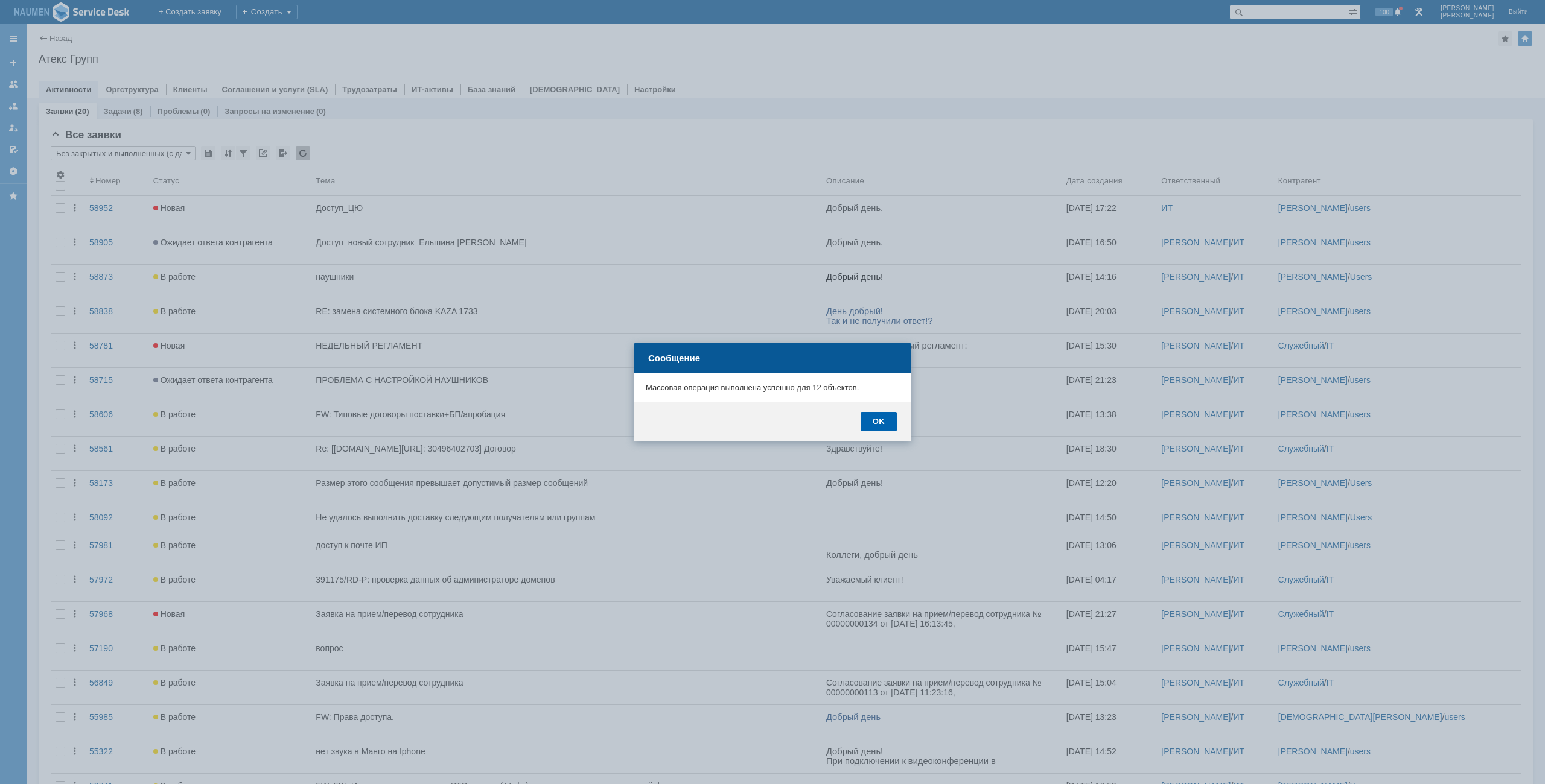
click at [888, 421] on div "OK" at bounding box center [878, 421] width 36 height 19
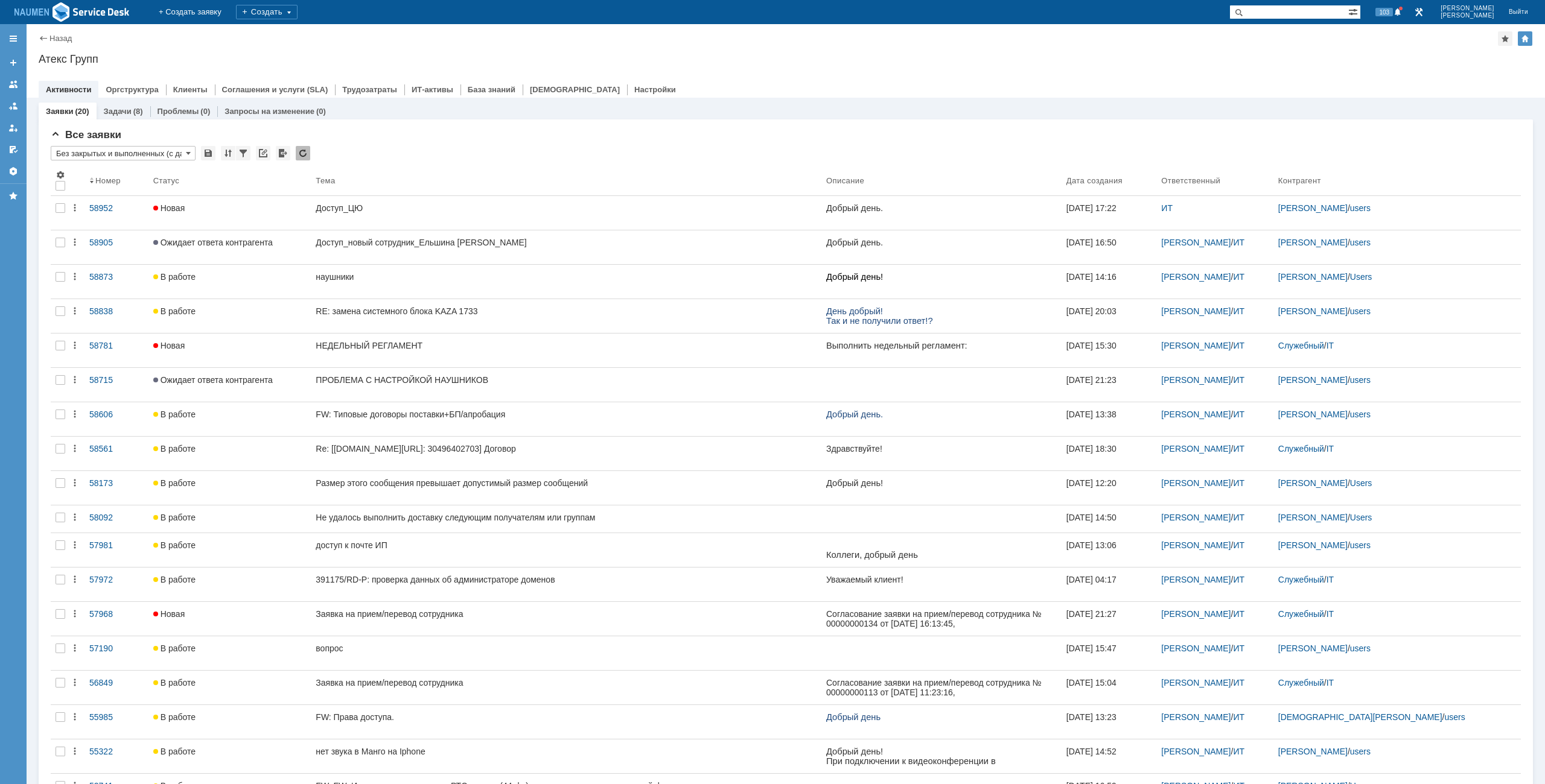
click at [937, 65] on div "Атекс Групп" at bounding box center [785, 59] width 1494 height 12
